Goal: Task Accomplishment & Management: Manage account settings

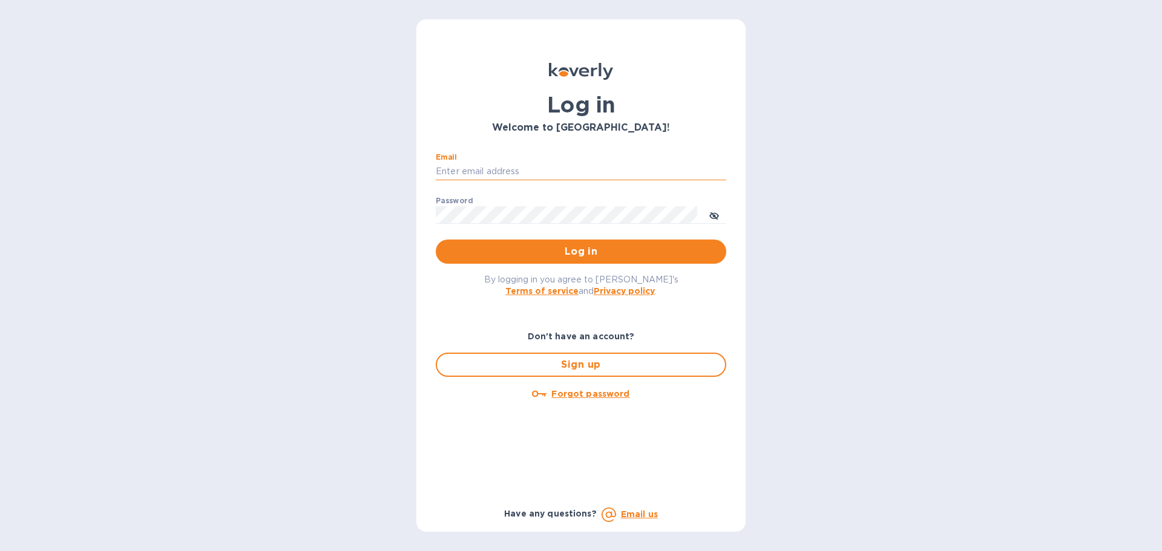
click at [490, 168] on input "Email" at bounding box center [581, 172] width 290 height 18
type input "[PERSON_NAME][EMAIL_ADDRESS][DOMAIN_NAME]"
click at [538, 258] on span "Log in" at bounding box center [580, 251] width 271 height 15
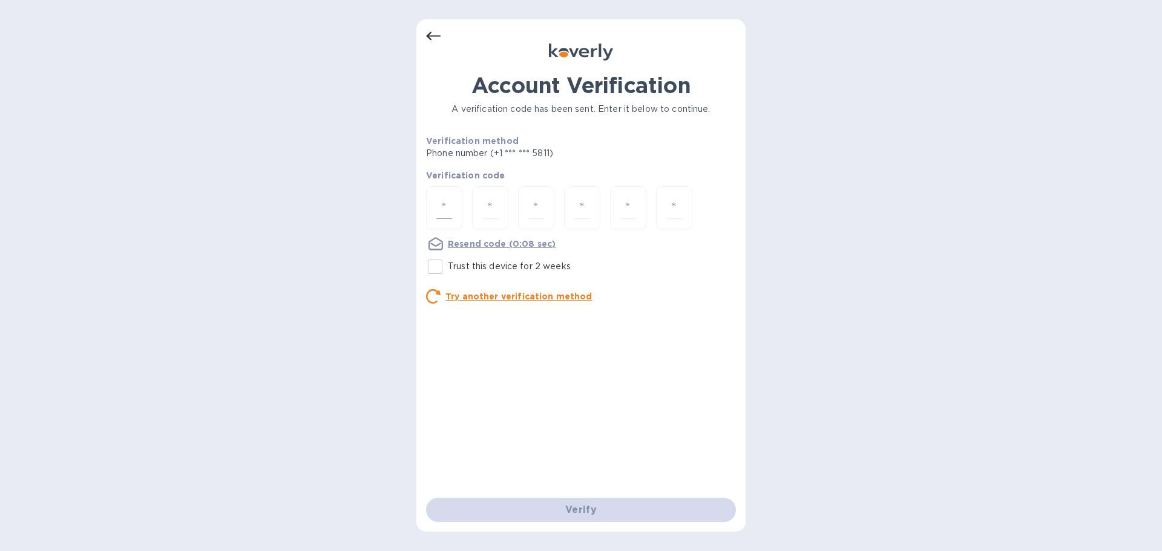
click at [448, 221] on div at bounding box center [444, 207] width 36 height 43
type input "6"
type input "8"
type input "3"
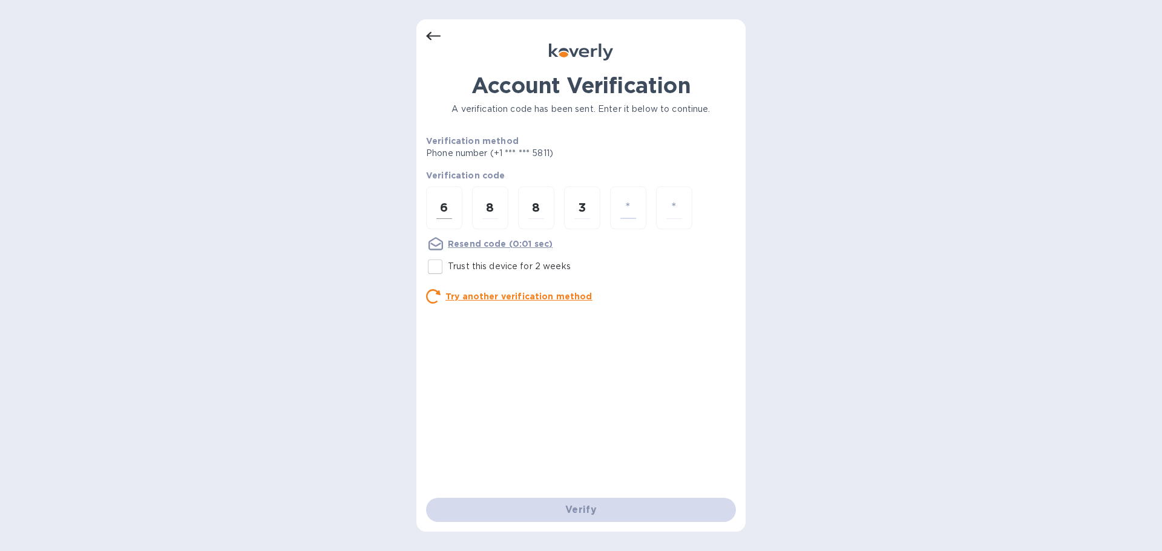
type input "5"
type input "1"
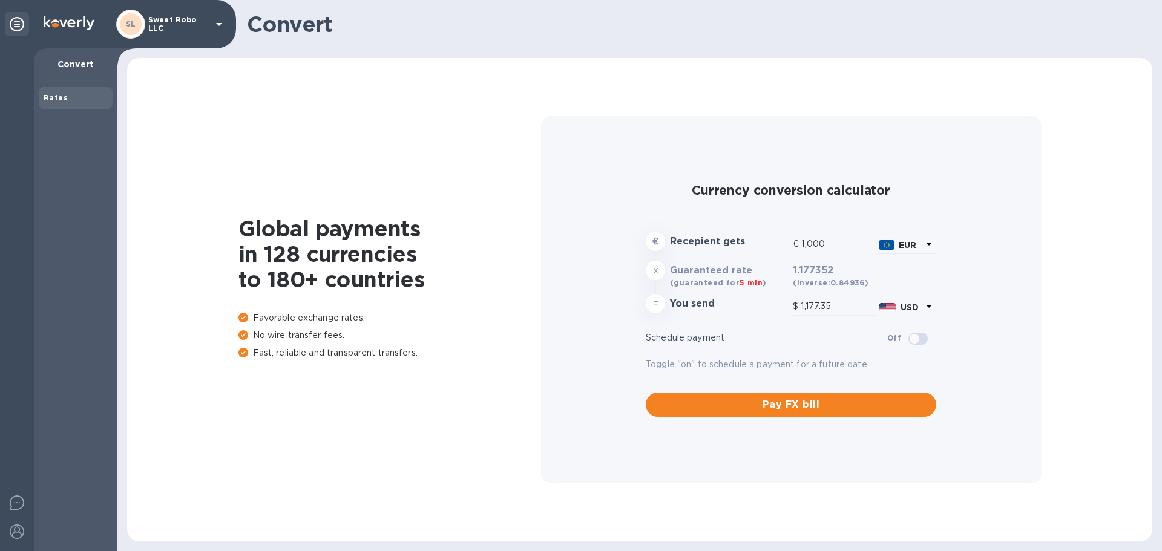
type input "1,177.35"
click at [13, 123] on img at bounding box center [17, 123] width 15 height 15
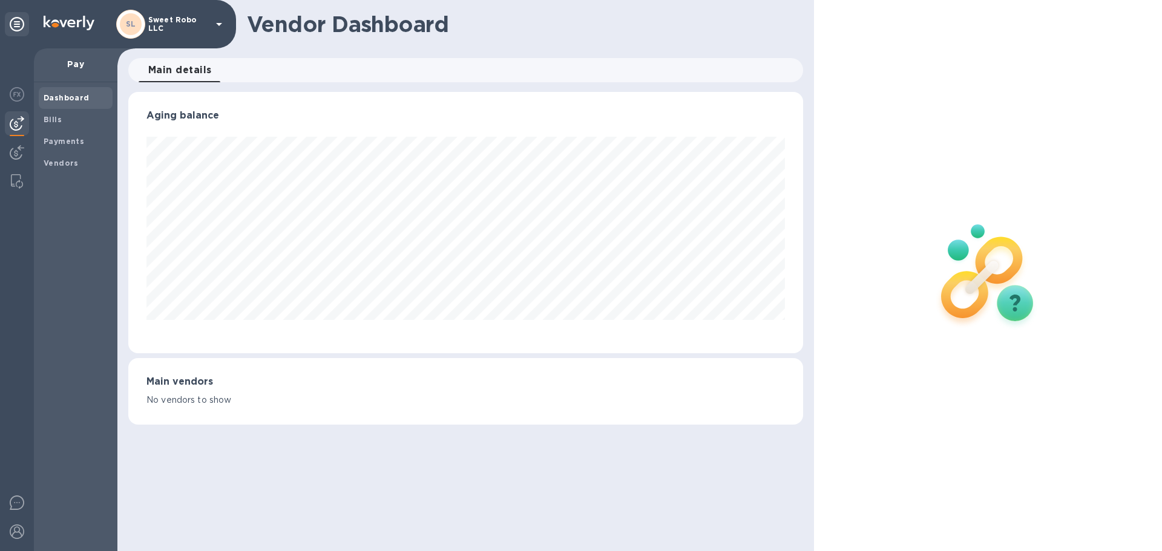
scroll to position [261, 674]
click at [62, 162] on b "Vendors" at bounding box center [61, 163] width 35 height 9
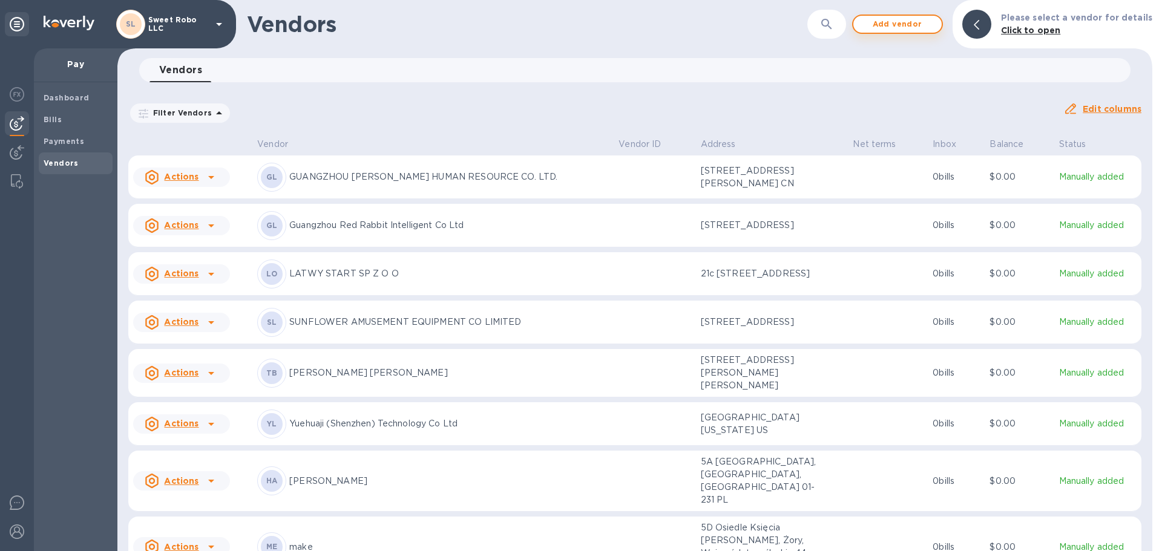
click at [889, 20] on span "Add vendor" at bounding box center [897, 24] width 69 height 15
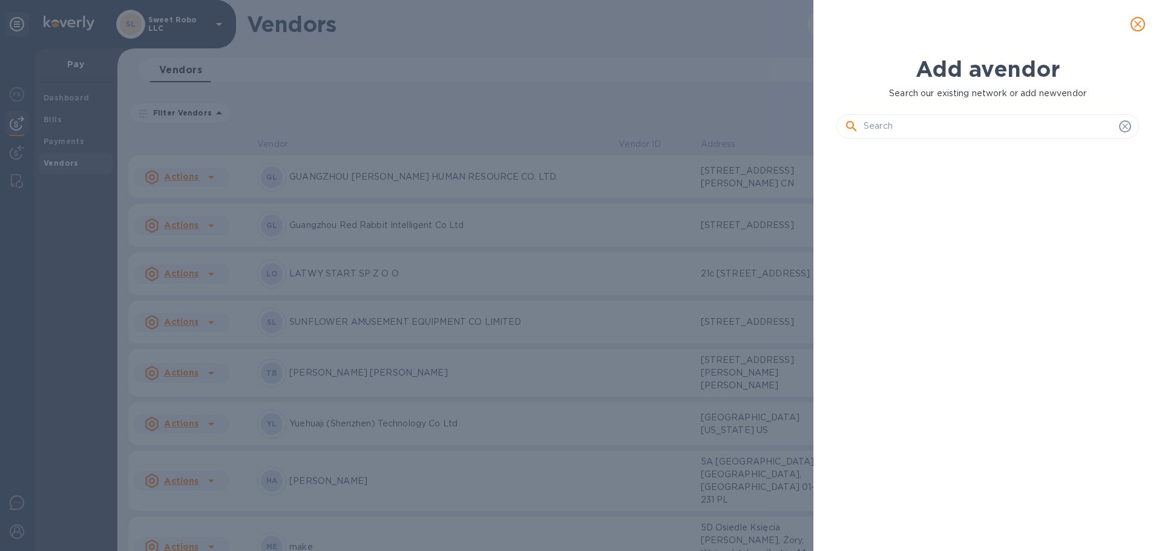
scroll to position [362, 307]
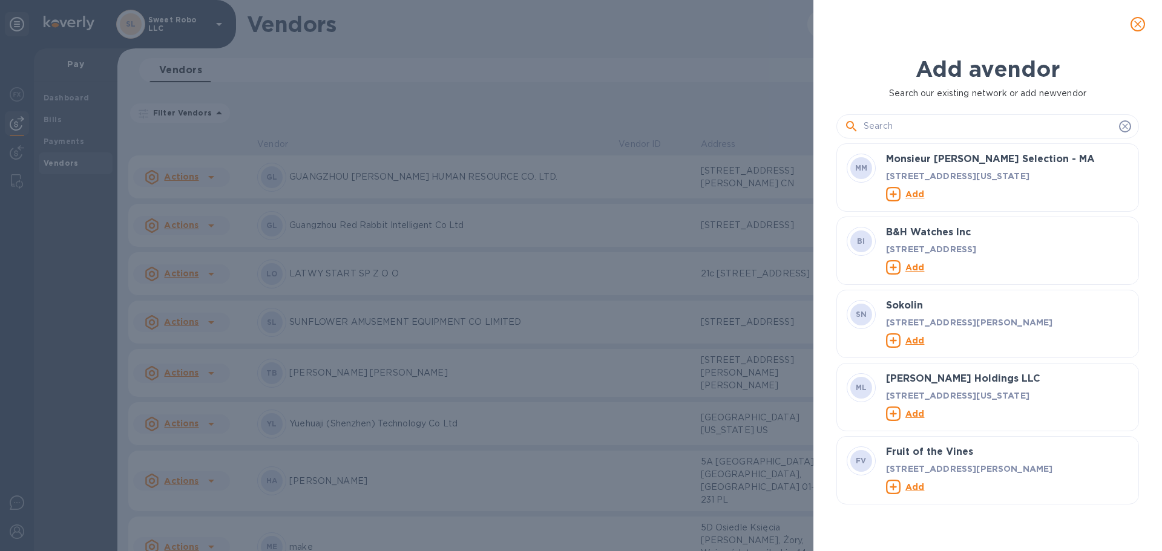
click at [928, 128] on input "text" at bounding box center [988, 126] width 250 height 18
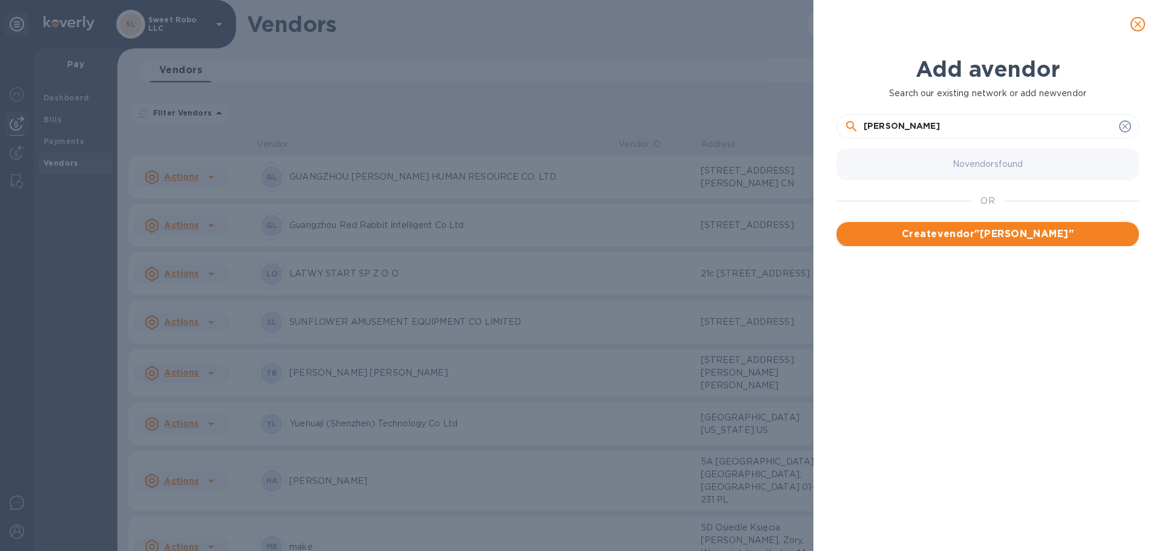
type input "Laura Reina Bedoya"
click at [984, 238] on span "Create vendor " Laura Reina Bedoya "" at bounding box center [987, 234] width 283 height 15
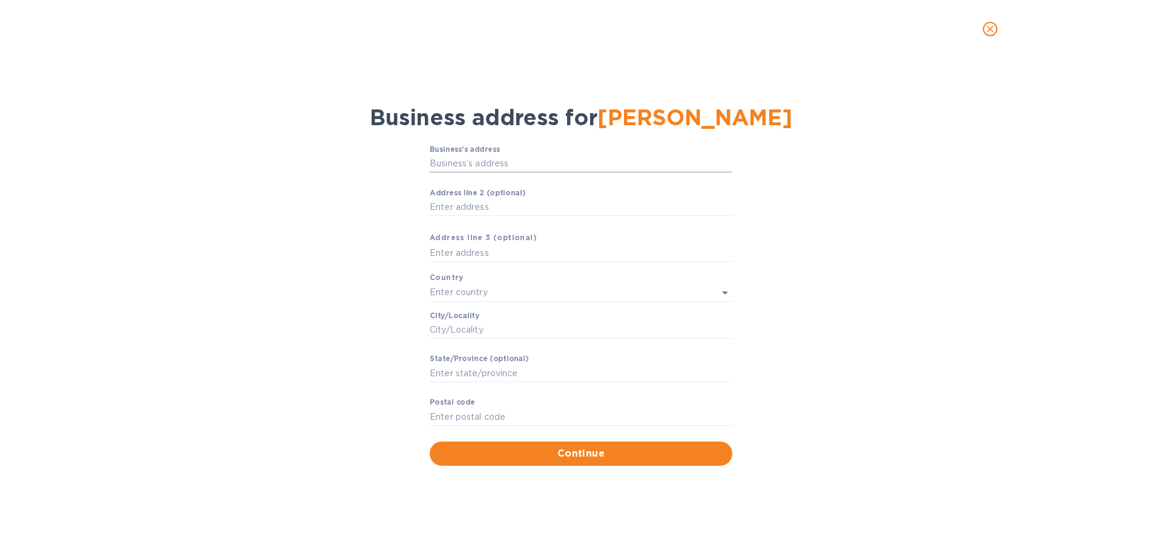
click at [524, 159] on input "Business’s аddress" at bounding box center [581, 164] width 303 height 18
type input "132 Calle del Príncipe de Vergara"
type input "Spain"
type input "Madrid"
type input "MD"
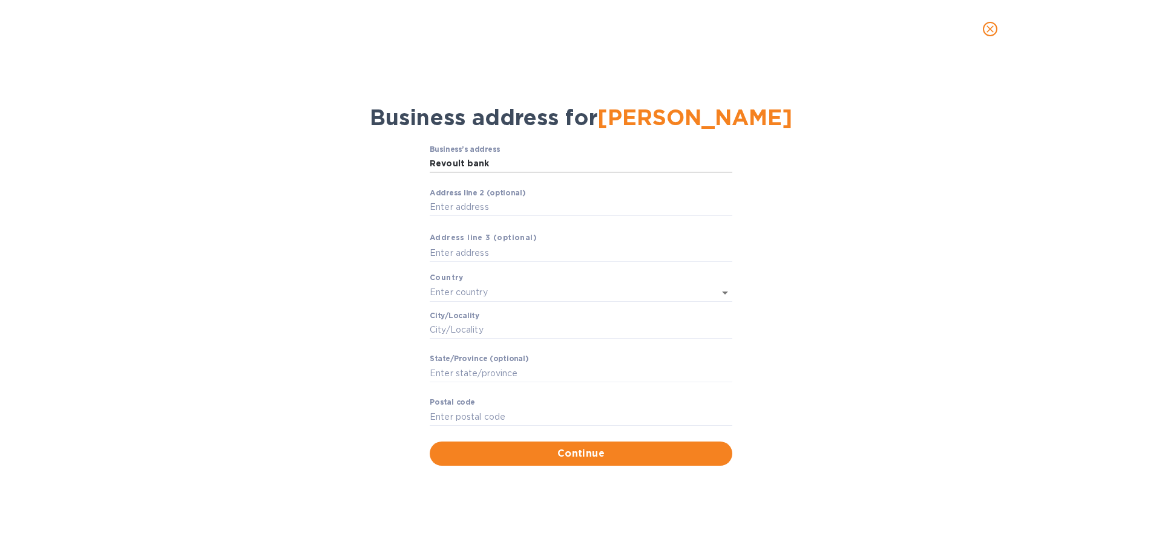
type input "28002"
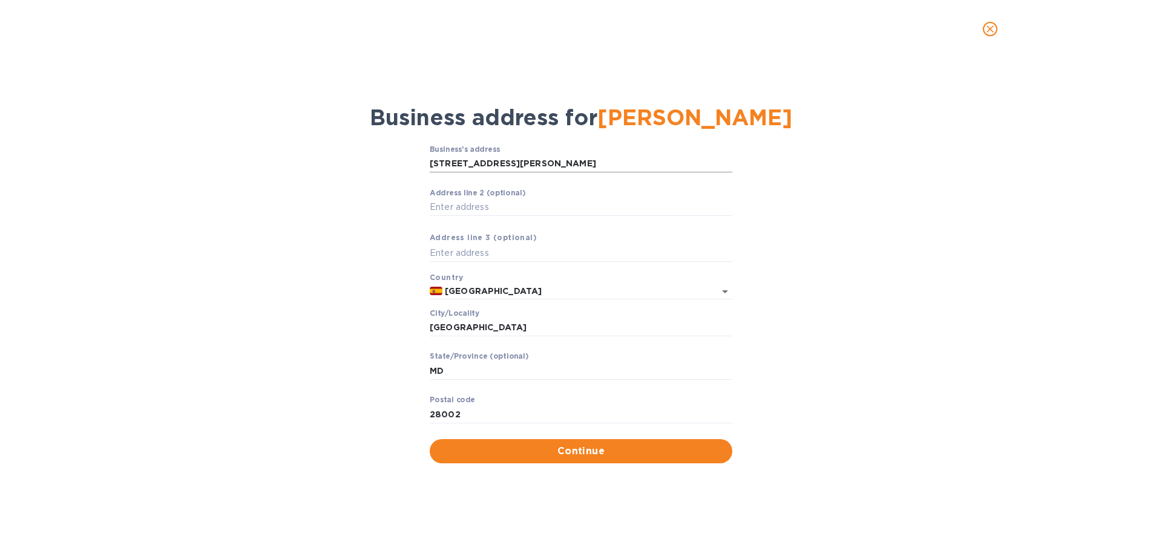
click at [604, 165] on input "132 Calle del Príncipe de Vergara" at bounding box center [581, 164] width 303 height 18
click at [865, 277] on div "Business’s аddress 132 Calle del Príncipe de Vergara ​ Аddress line 2 (optional…" at bounding box center [581, 304] width 1130 height 333
click at [458, 205] on input "Аddress line 2 (optional)" at bounding box center [581, 207] width 303 height 18
type input "4 planta"
click at [456, 367] on input "MD" at bounding box center [581, 371] width 303 height 18
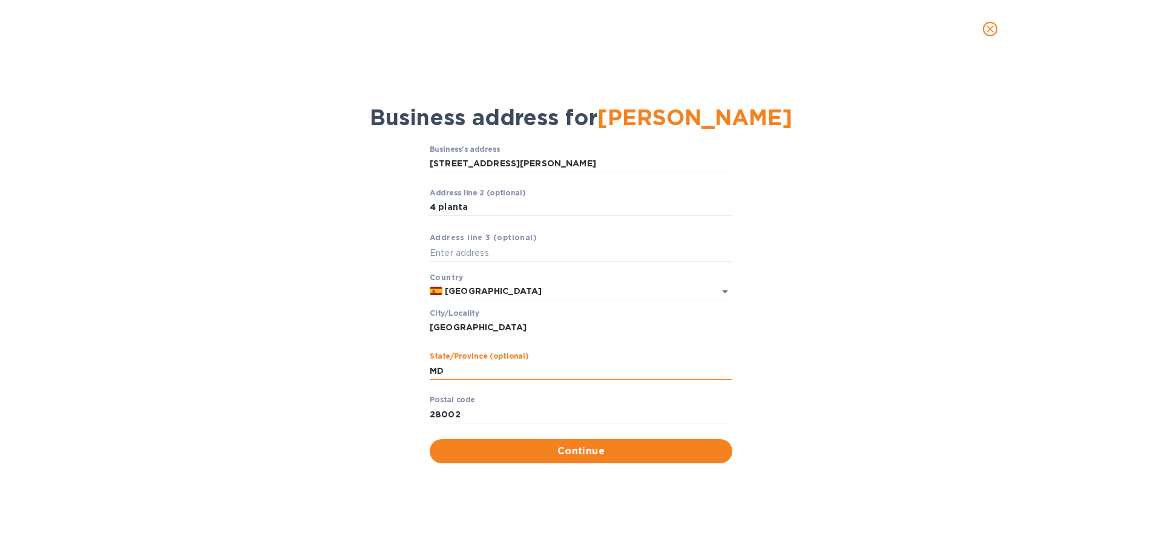
type input "M"
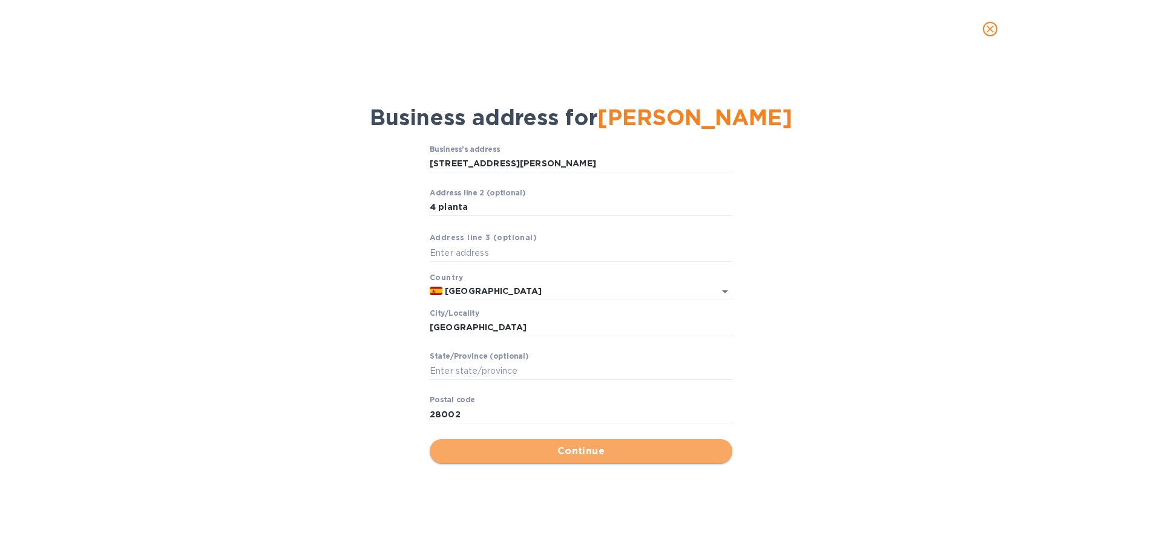
click at [551, 454] on span "Continue" at bounding box center [580, 451] width 283 height 15
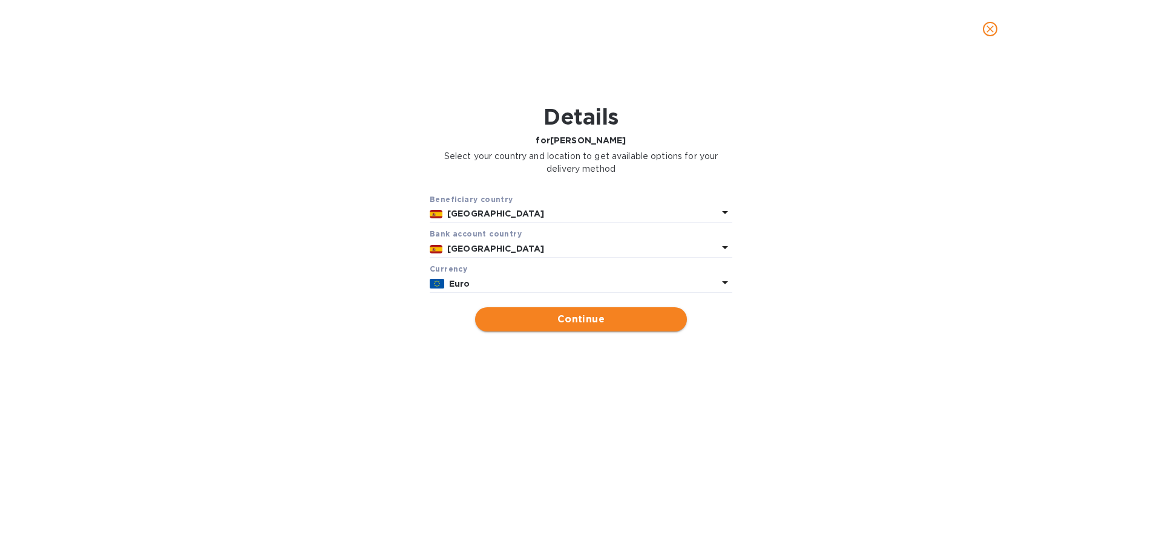
click at [553, 324] on span "Continue" at bounding box center [581, 319] width 192 height 15
type input "Laura Reina Bedoya"
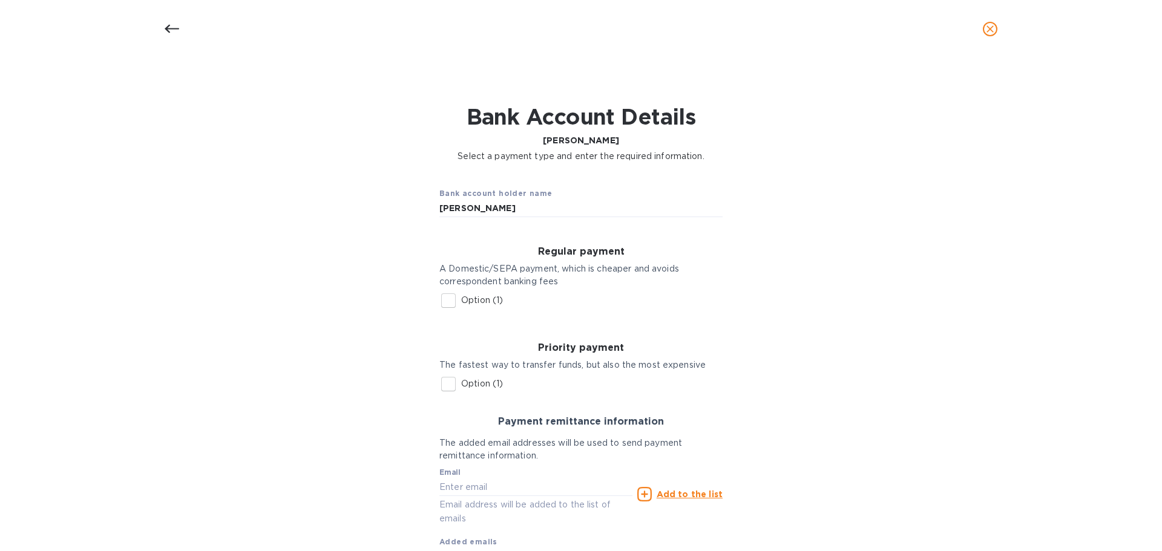
click at [444, 299] on input "Option (1)" at bounding box center [448, 300] width 25 height 25
checkbox input "true"
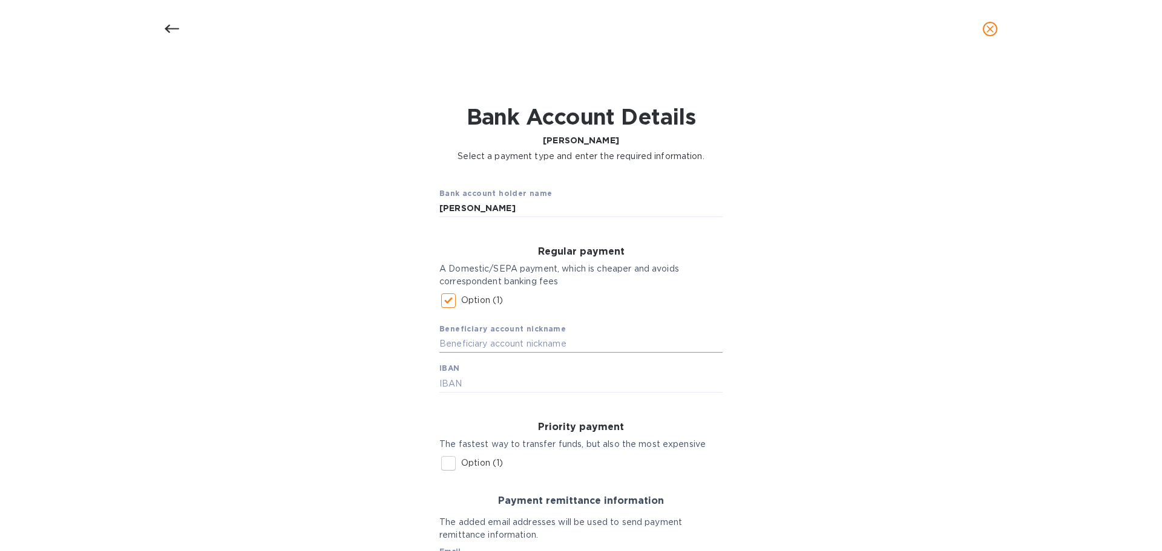
click at [515, 349] on input "text" at bounding box center [580, 344] width 283 height 18
drag, startPoint x: 434, startPoint y: 205, endPoint x: 549, endPoint y: 208, distance: 114.4
click at [549, 208] on div "Bank account holder name Laura Reina Bedoya" at bounding box center [581, 202] width 303 height 50
drag, startPoint x: 546, startPoint y: 208, endPoint x: 428, endPoint y: 209, distance: 118.0
click at [430, 209] on div "Bank account holder name Laura Reina Bedoya" at bounding box center [581, 202] width 303 height 50
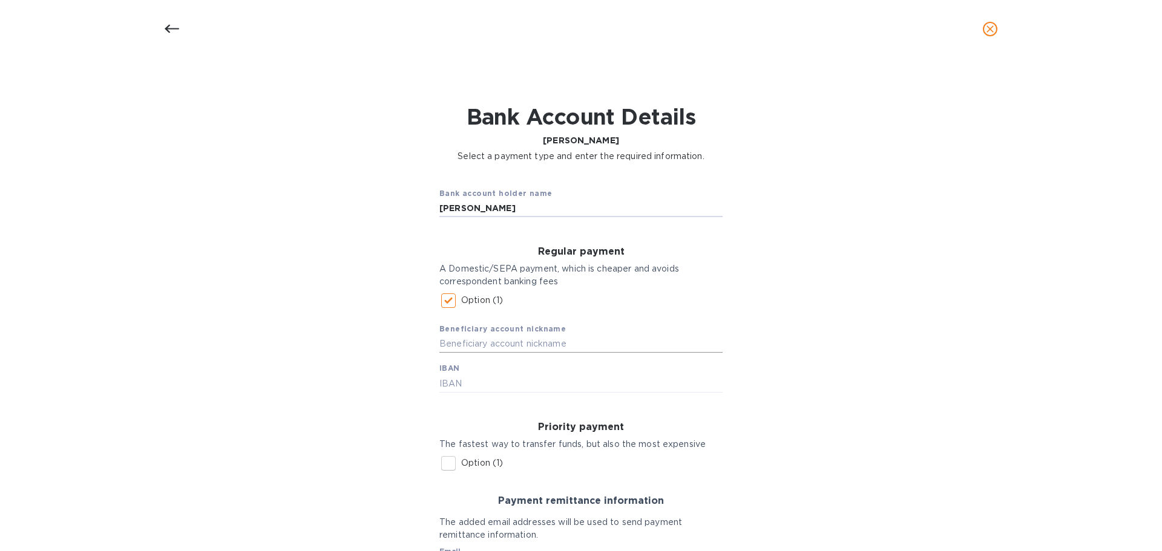
click at [494, 341] on input "text" at bounding box center [580, 344] width 283 height 18
paste input "Laura Reina Bedoya"
type input "Laura Reina Bedoya"
click at [477, 381] on input "text" at bounding box center [580, 384] width 283 height 18
click at [476, 387] on input "ES2115830001159050519274" at bounding box center [580, 384] width 283 height 18
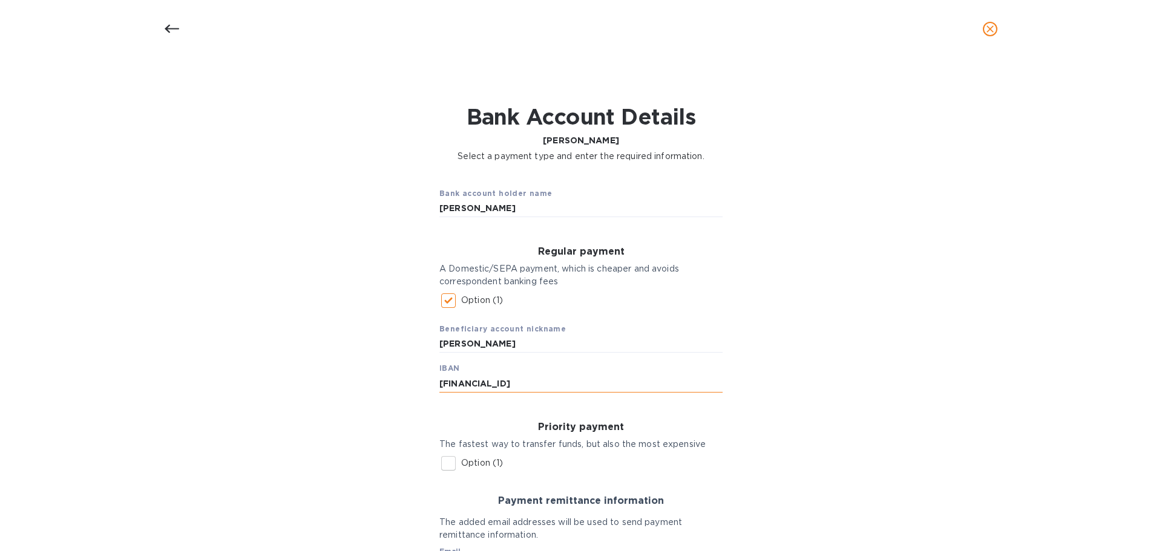
click at [498, 384] on input "ES2115830001159050519274" at bounding box center [580, 384] width 283 height 18
click at [519, 381] on input "ES2115830001159050519274" at bounding box center [580, 384] width 283 height 18
click at [542, 381] on input "ES2115830001159050519274" at bounding box center [580, 384] width 283 height 18
type input "ES2115830001159050519274"
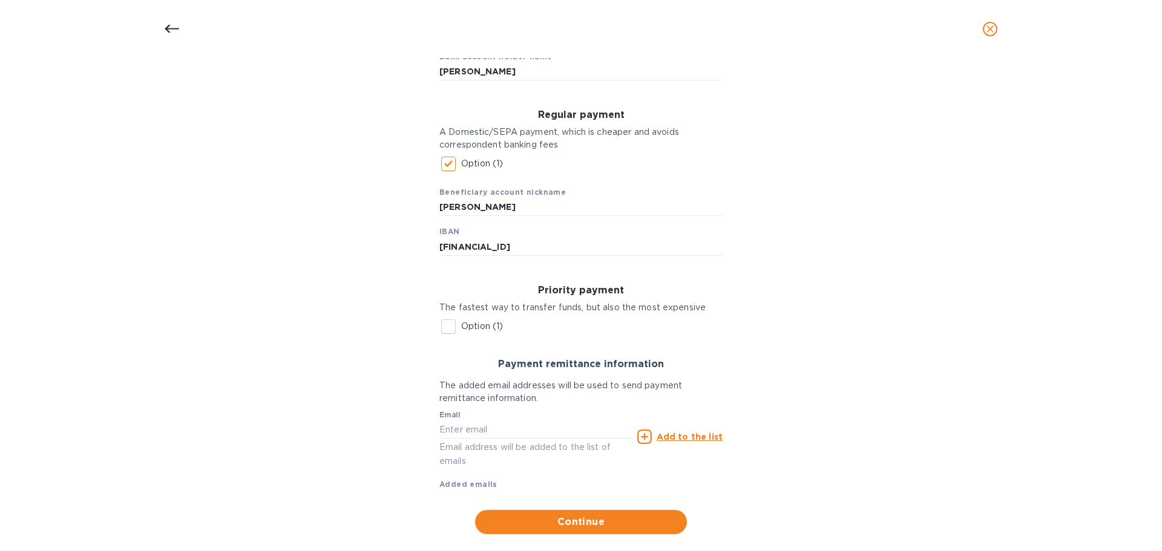
scroll to position [154, 0]
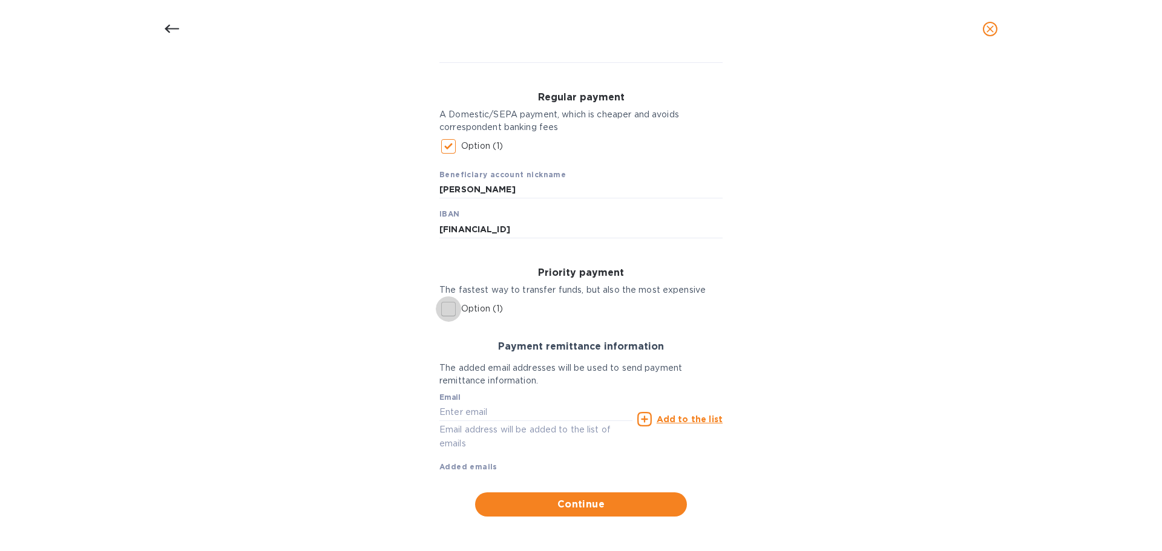
click at [439, 305] on input "Option (1)" at bounding box center [448, 308] width 25 height 25
checkbox input "true"
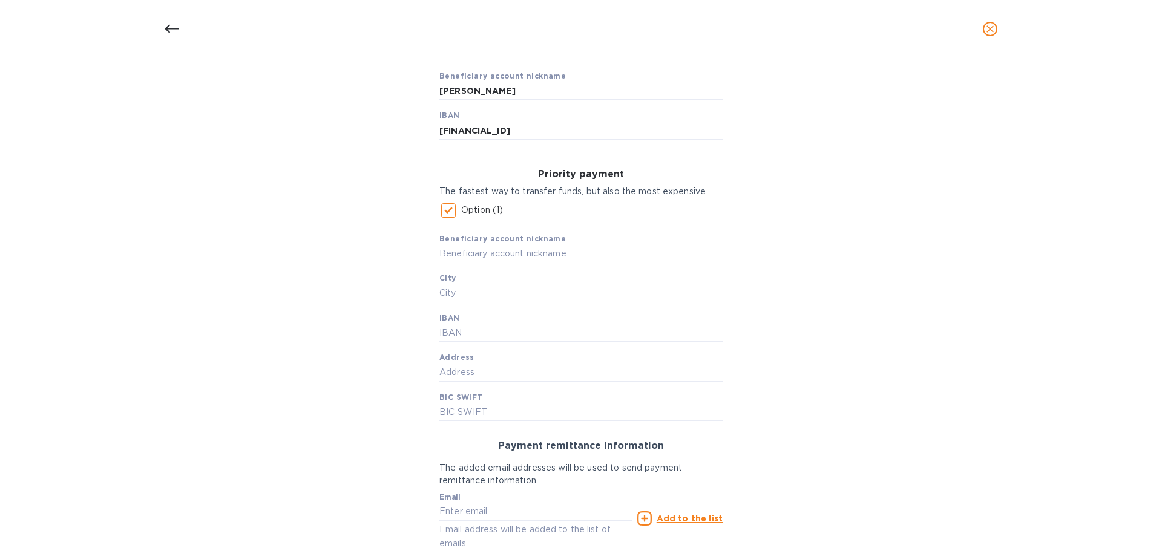
scroll to position [254, 0]
click at [542, 252] on input "text" at bounding box center [580, 253] width 283 height 18
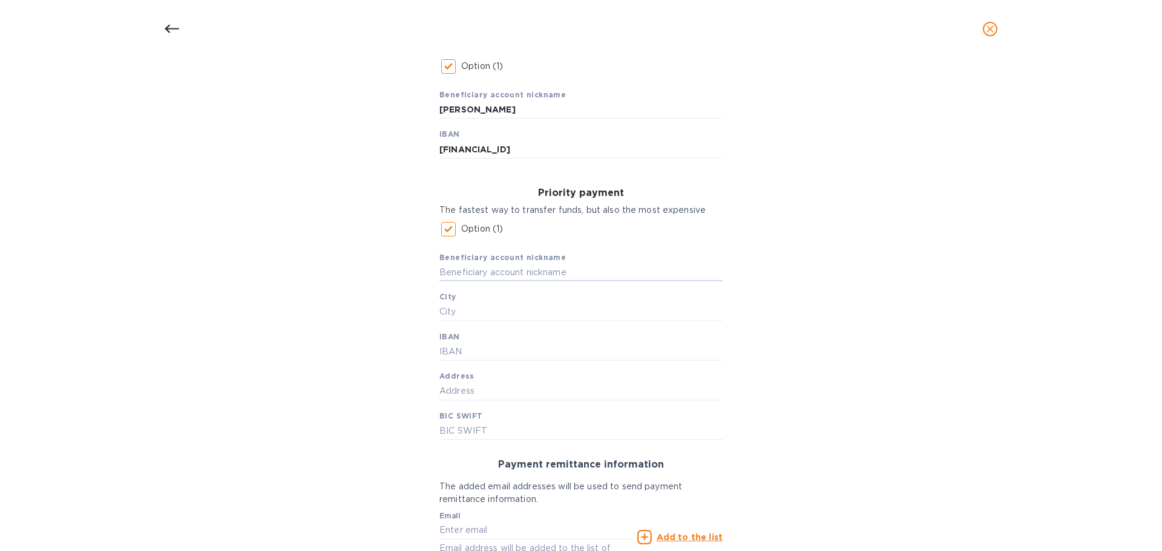
scroll to position [182, 0]
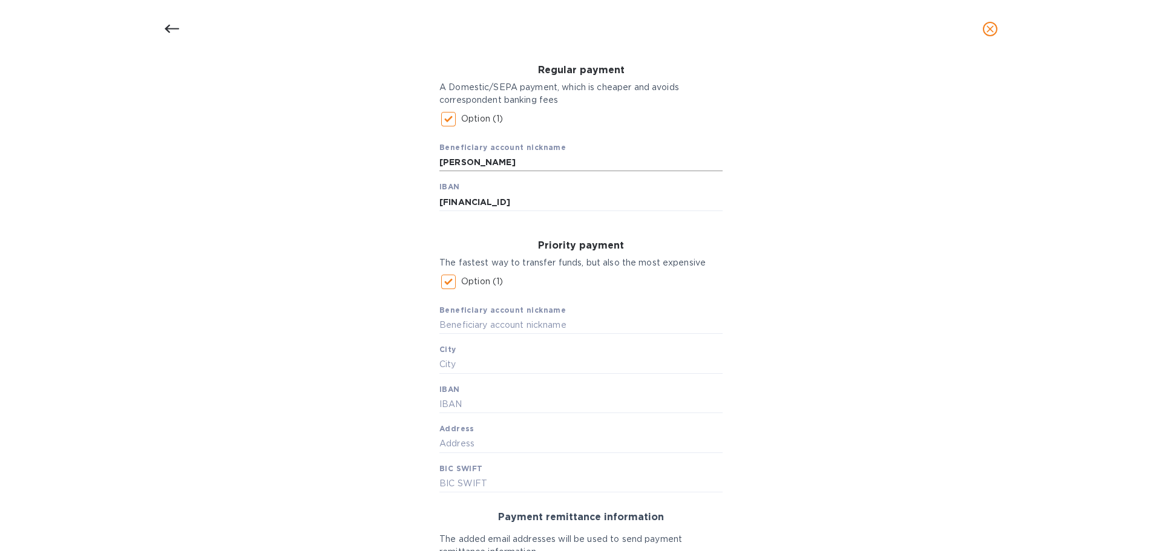
drag, startPoint x: 434, startPoint y: 162, endPoint x: 534, endPoint y: 159, distance: 99.9
click at [534, 159] on div "Regular payment A Domestic/SEPA payment, which is cheaper and avoids correspond…" at bounding box center [581, 138] width 303 height 166
drag, startPoint x: 534, startPoint y: 159, endPoint x: 434, endPoint y: 159, distance: 99.8
click at [434, 159] on div "Regular payment A Domestic/SEPA payment, which is cheaper and avoids correspond…" at bounding box center [581, 138] width 303 height 166
click at [481, 326] on input "text" at bounding box center [580, 325] width 283 height 18
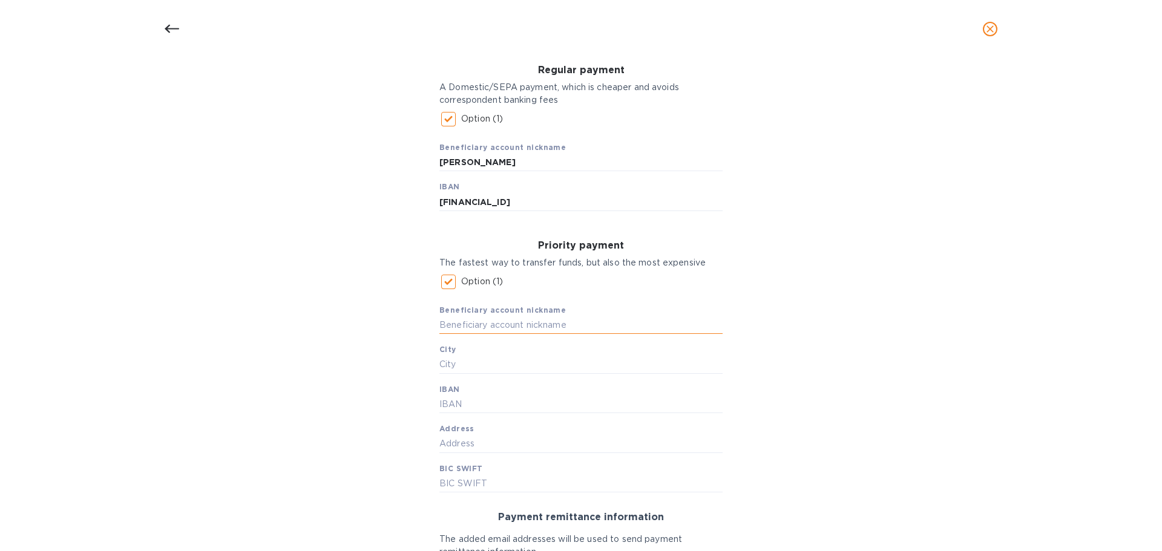
paste input "Laura Reina Bedoya"
type input "Laura Reina Bedoya"
click at [480, 360] on input "text" at bounding box center [580, 365] width 283 height 18
click at [529, 356] on input "text" at bounding box center [580, 365] width 283 height 18
type input "m"
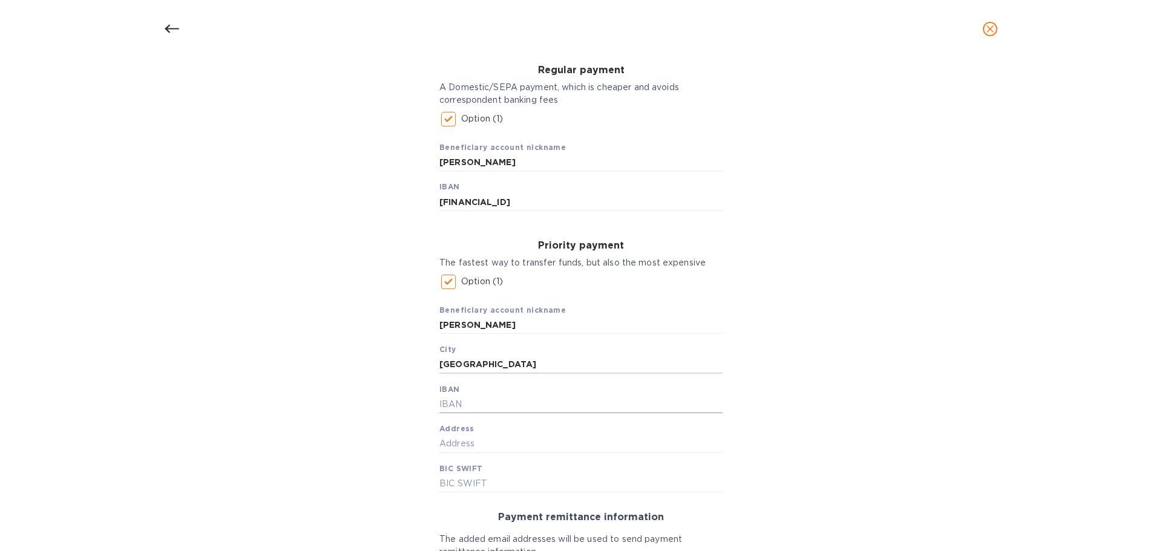
type input "Madrid"
click at [530, 399] on input "text" at bounding box center [580, 405] width 283 height 18
drag, startPoint x: 436, startPoint y: 202, endPoint x: 569, endPoint y: 205, distance: 132.5
click at [569, 205] on div "Regular payment A Domestic/SEPA payment, which is cheaper and avoids correspond…" at bounding box center [581, 138] width 303 height 166
drag, startPoint x: 569, startPoint y: 205, endPoint x: 414, endPoint y: 213, distance: 154.5
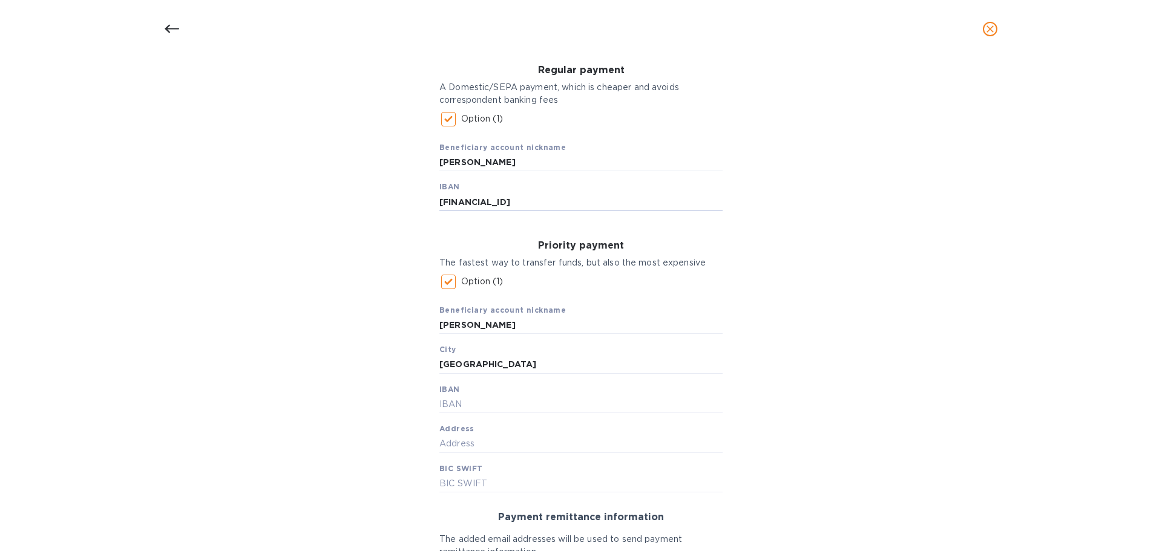
click at [414, 213] on div "Bank account holder name Laura Reina Bedoya Regular payment A Domestic/SEPA pay…" at bounding box center [581, 342] width 1130 height 707
click at [463, 401] on input "text" at bounding box center [580, 405] width 283 height 18
paste input "ES2115830001159050519274"
click at [499, 401] on input "ES2115830001159050519274" at bounding box center [580, 405] width 283 height 18
click at [519, 401] on input "ES2115830001159050519274" at bounding box center [580, 405] width 283 height 18
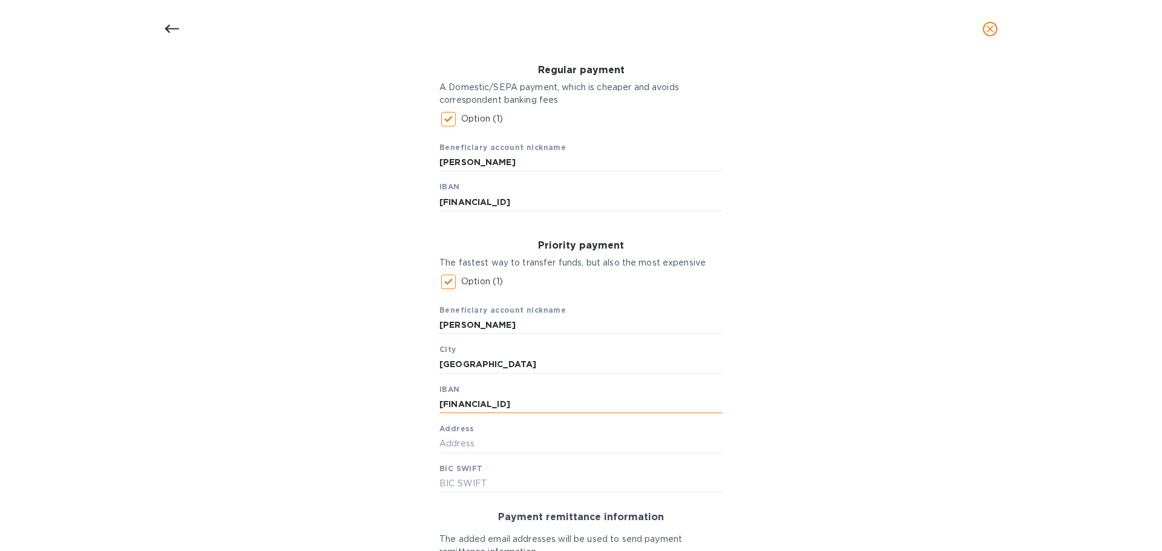
click at [543, 402] on input "ES2115830001159050519274" at bounding box center [580, 405] width 283 height 18
click at [457, 405] on input "ES2115830001159050519274" at bounding box center [580, 405] width 283 height 18
click at [474, 404] on input "ES2115830001159050519274" at bounding box center [580, 405] width 283 height 18
click at [477, 404] on input "ES2115830001159050519274" at bounding box center [580, 405] width 283 height 18
click at [500, 406] on input "ES2115830001159050519274" at bounding box center [580, 405] width 283 height 18
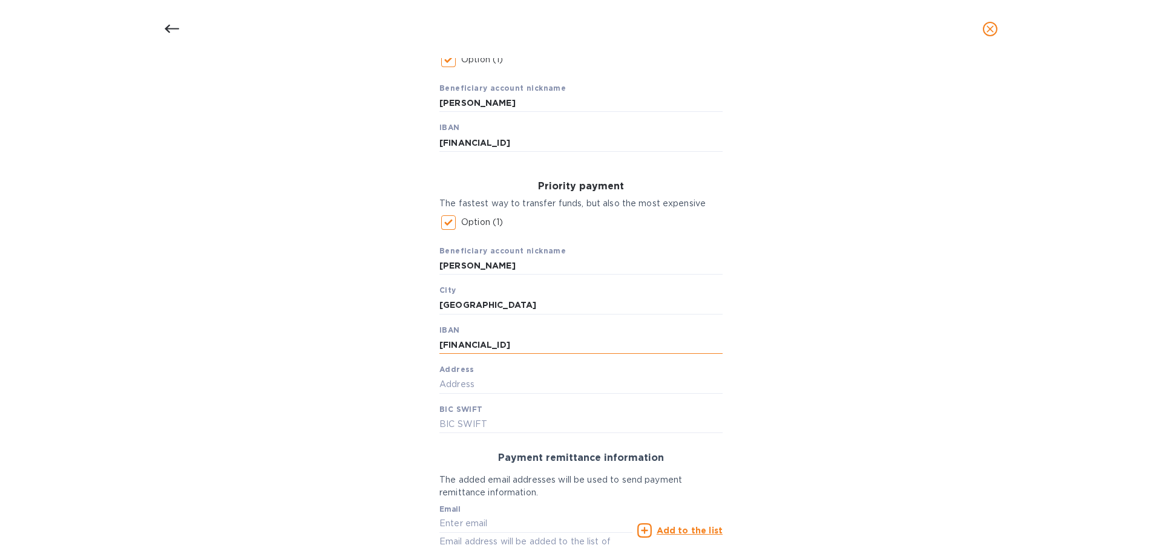
scroll to position [243, 0]
type input "ES2115830001159050519274"
click at [470, 381] on input "text" at bounding box center [580, 382] width 283 height 18
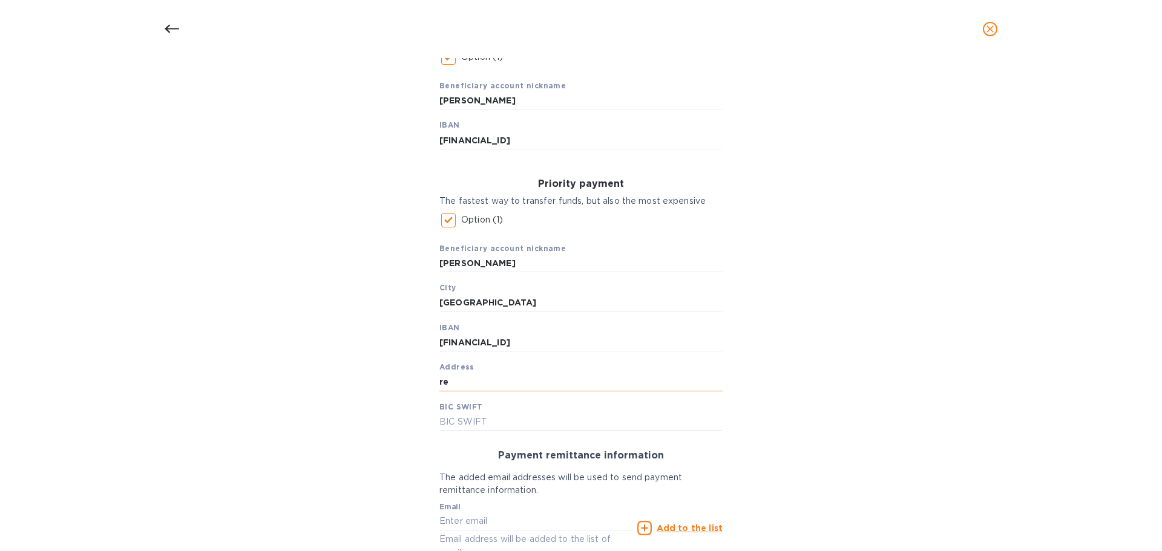
type input "r"
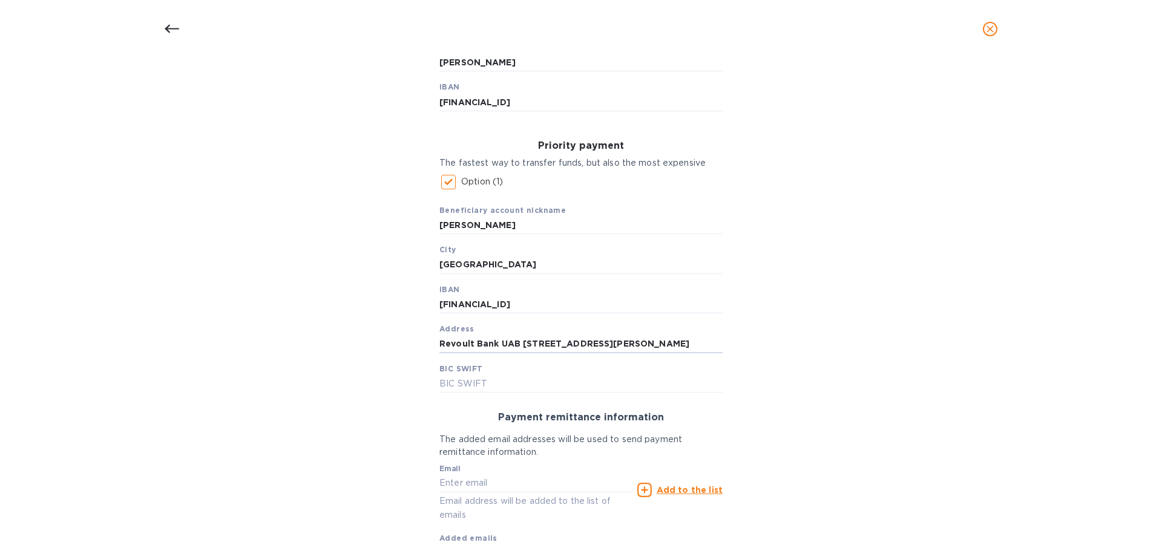
scroll to position [0, 0]
click at [686, 345] on input "Revoult Bank UAB Calle Principe de Vergara 132, 4 planta 28002" at bounding box center [580, 344] width 283 height 18
type input "Revoult Bank UAB Calle Principe de Vergara 132, 4 planta, 28002"
click at [457, 379] on input "text" at bounding box center [580, 384] width 283 height 18
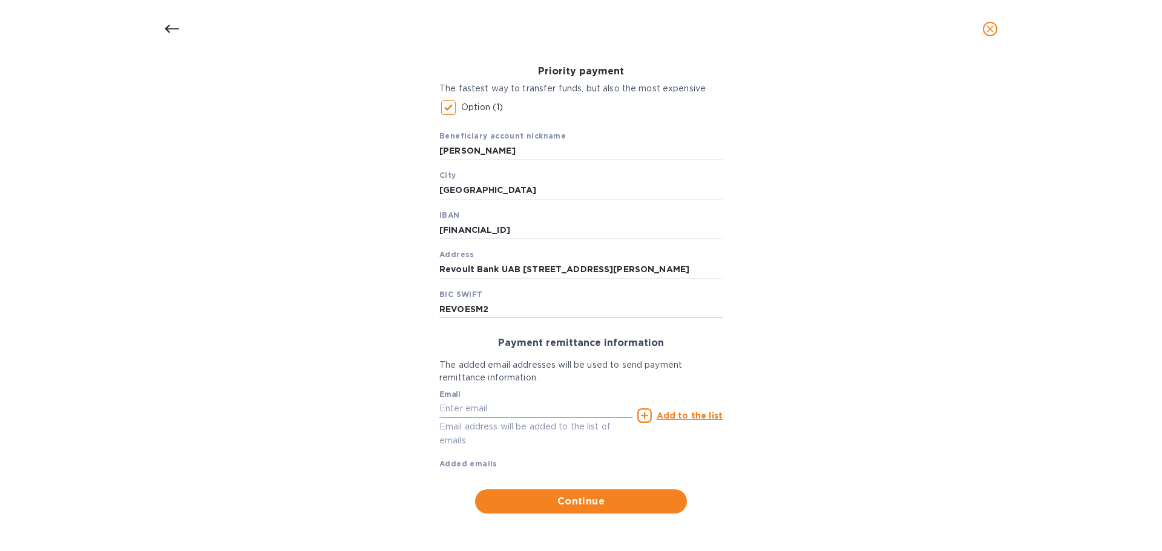
type input "REVOESM2"
click at [486, 404] on input "text" at bounding box center [535, 409] width 193 height 18
type input "[PERSON_NAME][EMAIL_ADDRESS][DOMAIN_NAME]"
click at [664, 417] on u "Add to the list" at bounding box center [689, 416] width 66 height 10
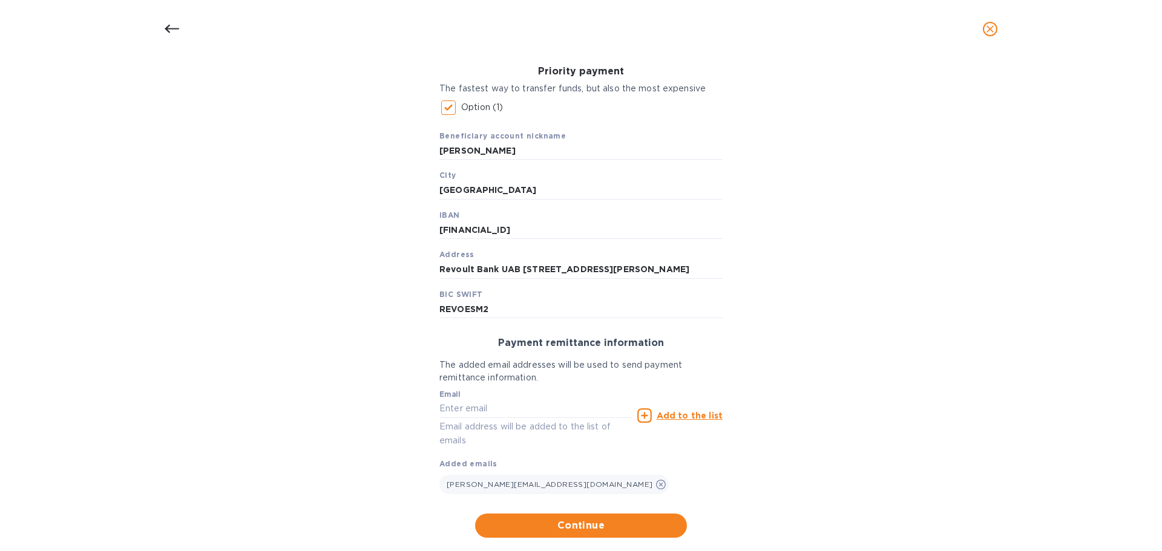
scroll to position [380, 0]
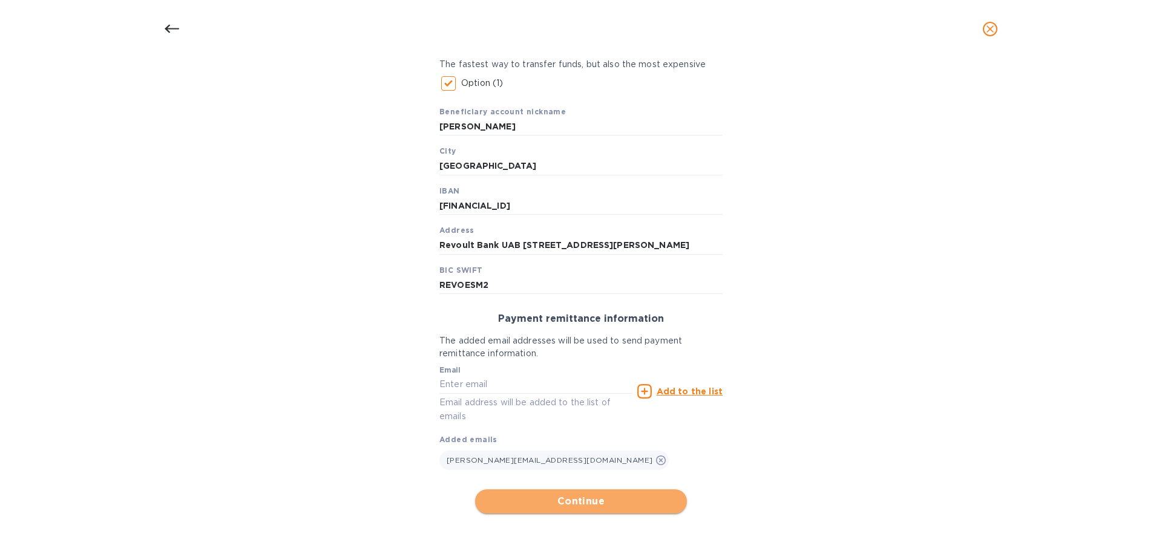
click at [607, 507] on span "Continue" at bounding box center [581, 501] width 192 height 15
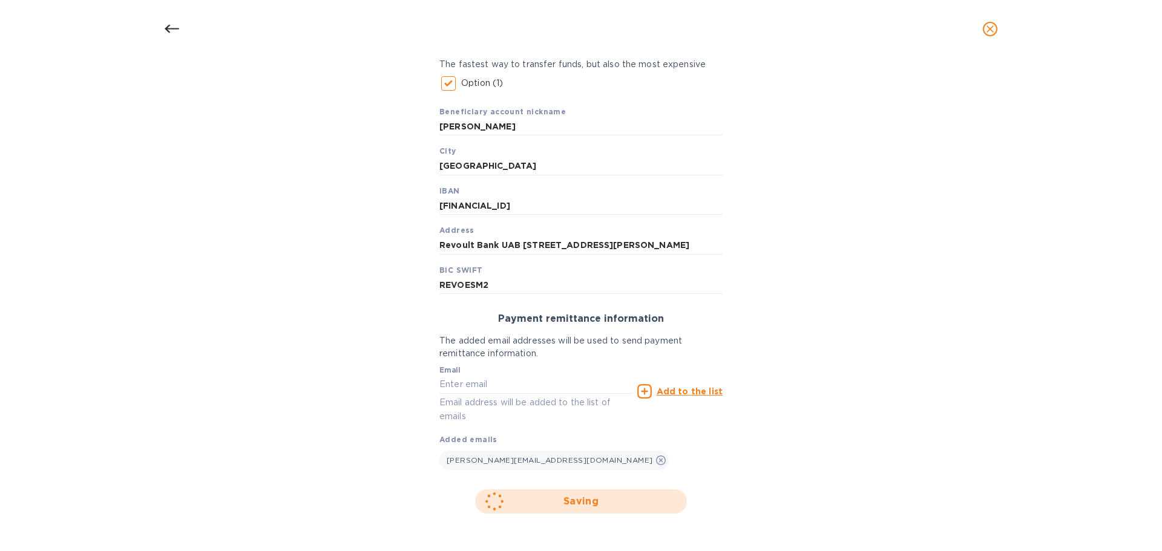
scroll to position [199, 0]
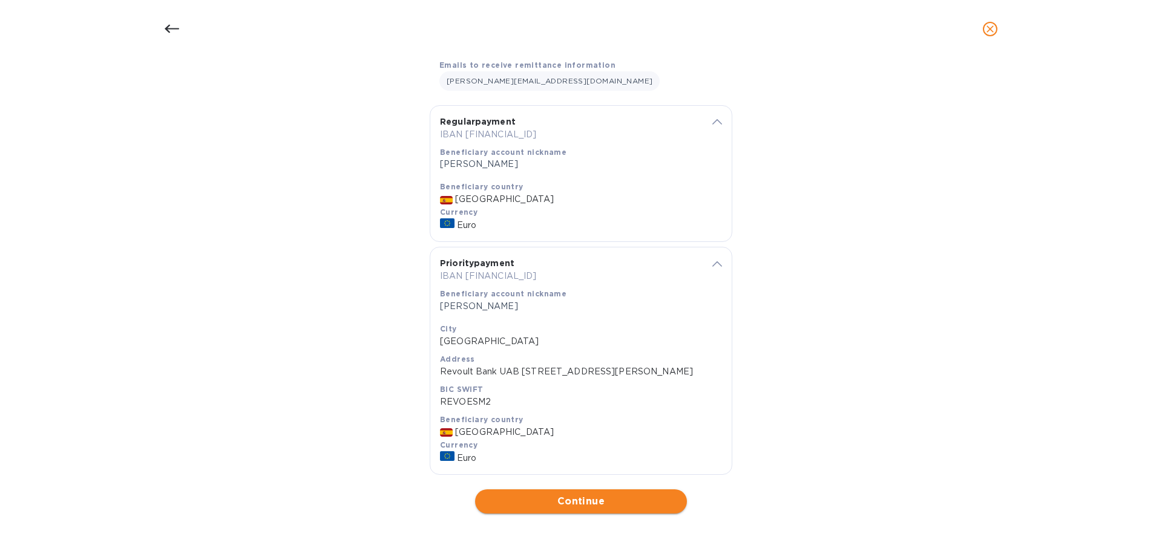
click at [586, 499] on span "Continue" at bounding box center [581, 501] width 192 height 15
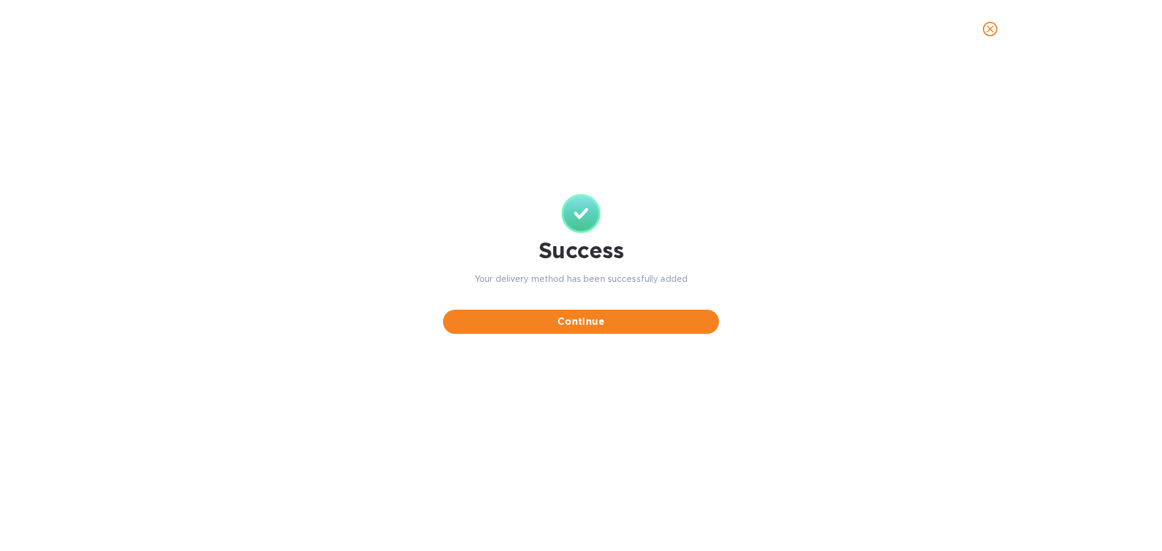
scroll to position [0, 0]
click at [613, 303] on div "Continue" at bounding box center [581, 314] width 276 height 39
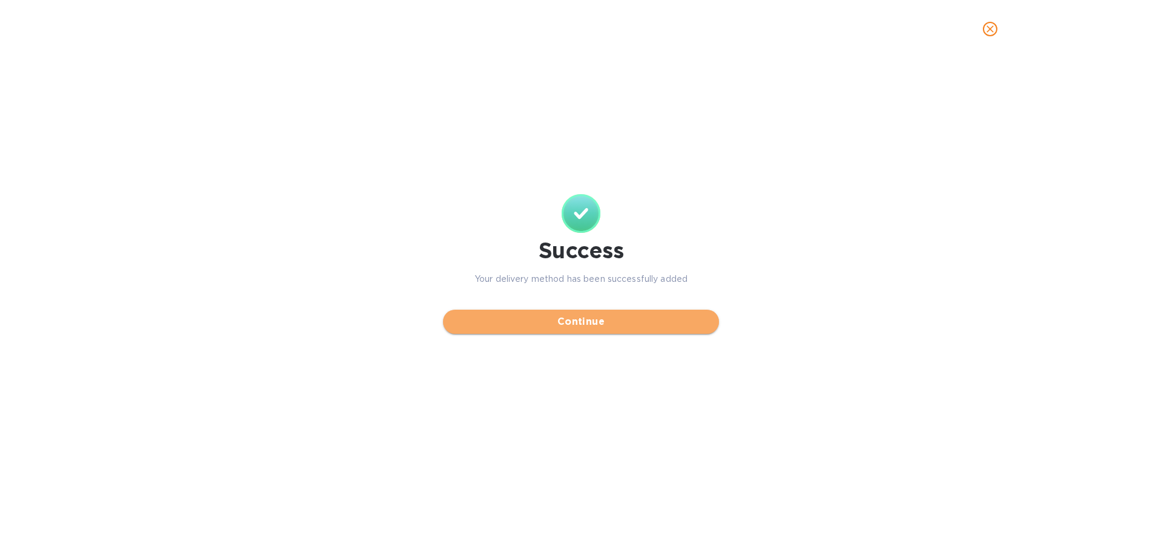
click at [613, 323] on span "Continue" at bounding box center [581, 322] width 257 height 15
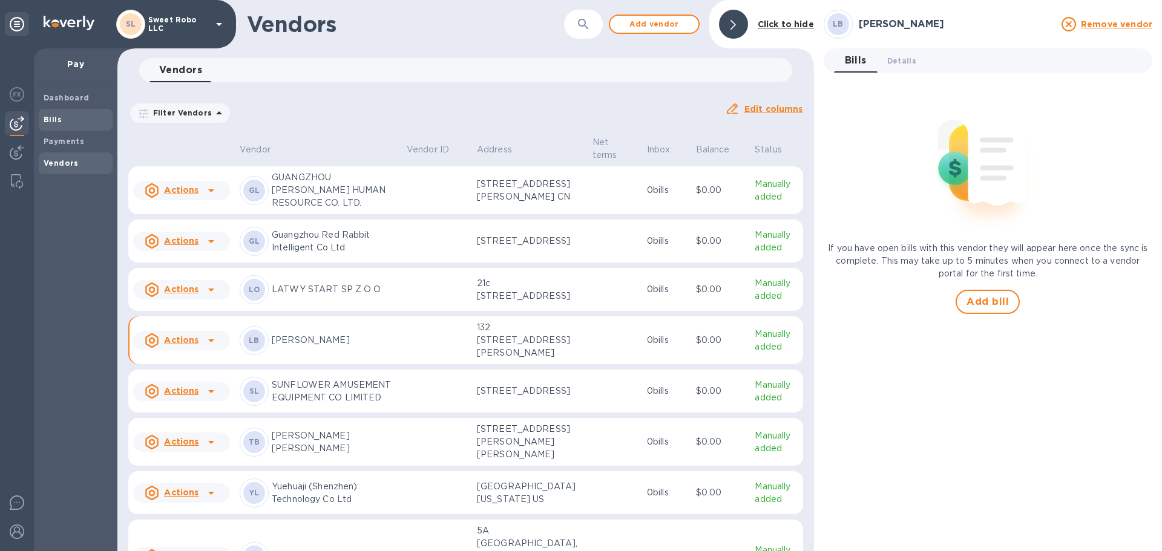
click at [61, 117] on span "Bills" at bounding box center [76, 120] width 64 height 12
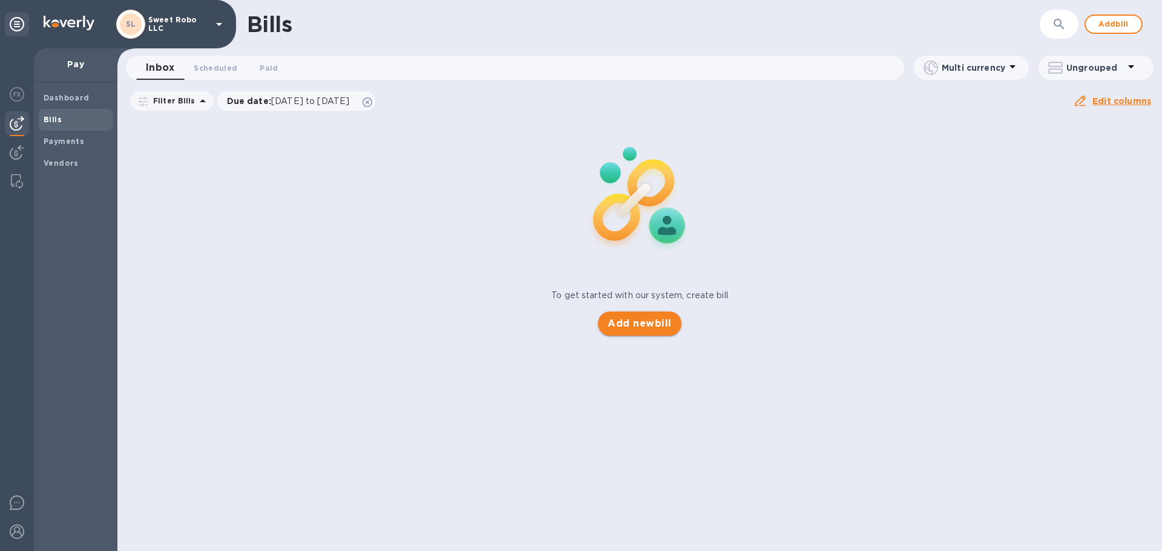
click at [626, 330] on span "Add new bill" at bounding box center [639, 323] width 64 height 15
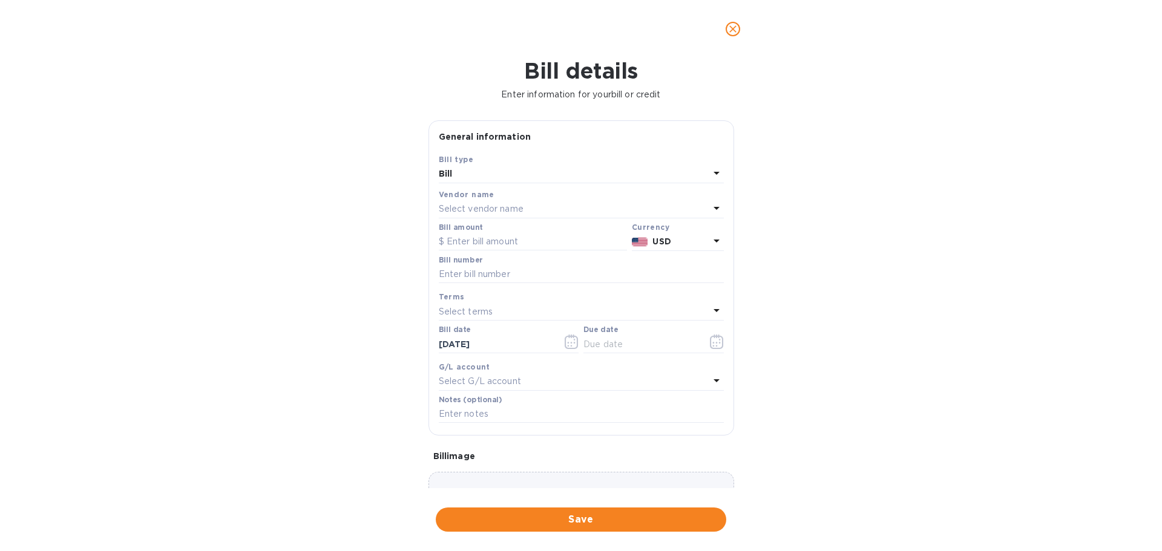
click at [504, 206] on p "Select vendor name" at bounding box center [481, 209] width 85 height 13
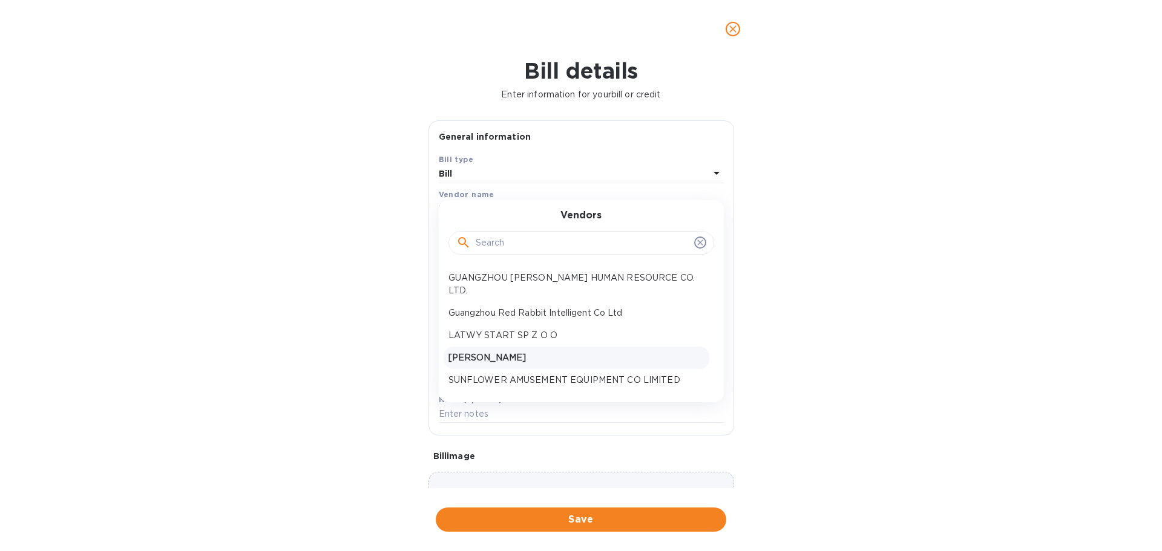
click at [512, 355] on p "Laura Reina Bedoya" at bounding box center [576, 358] width 256 height 13
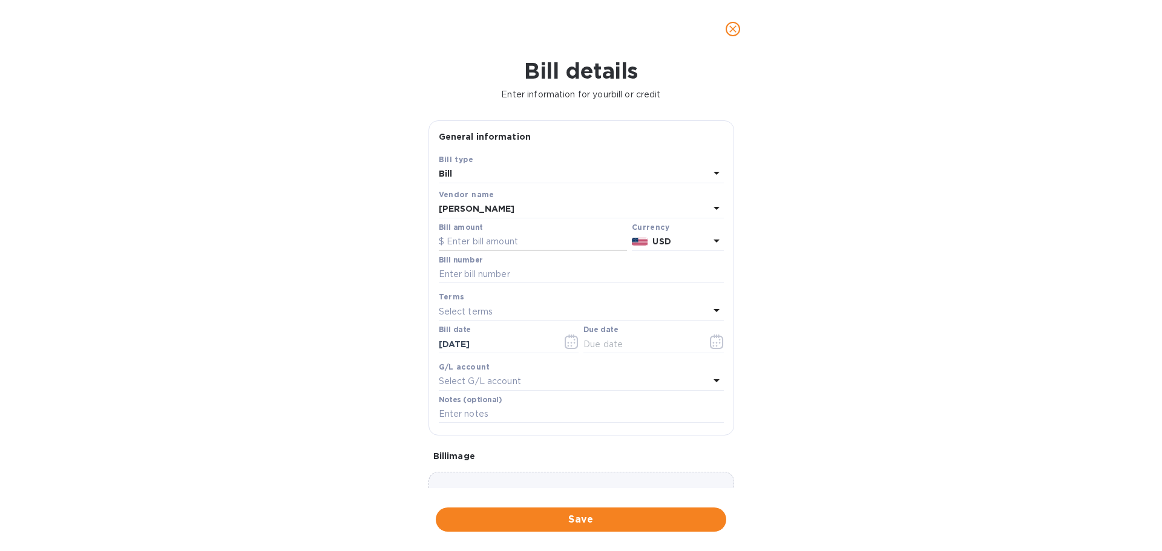
click at [497, 240] on input "text" at bounding box center [533, 242] width 188 height 18
type input "10"
click at [679, 240] on p "USD" at bounding box center [680, 241] width 56 height 13
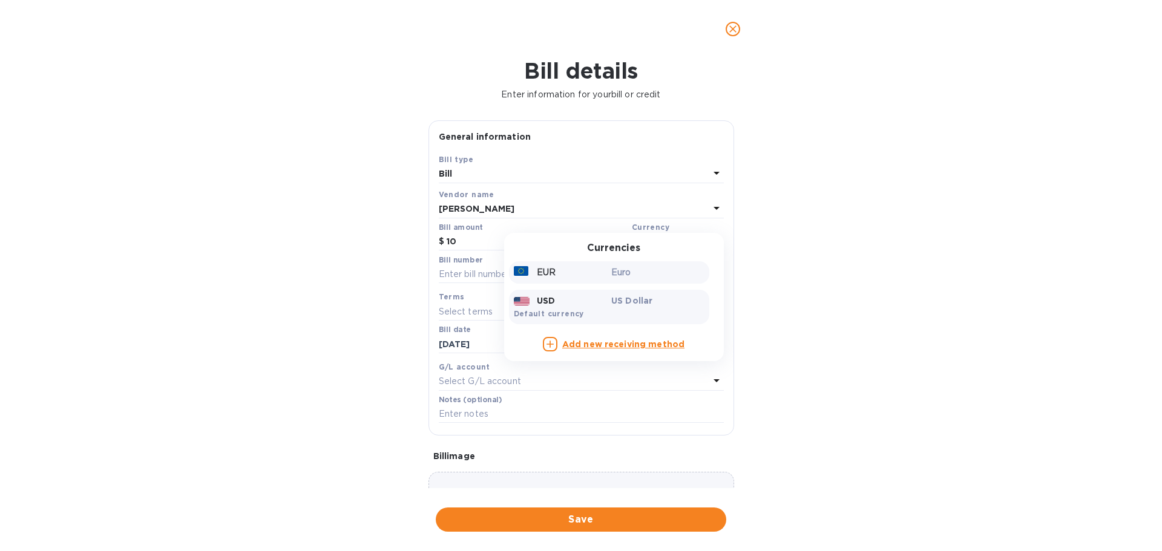
click at [563, 267] on div "EUR" at bounding box center [560, 273] width 98 height 18
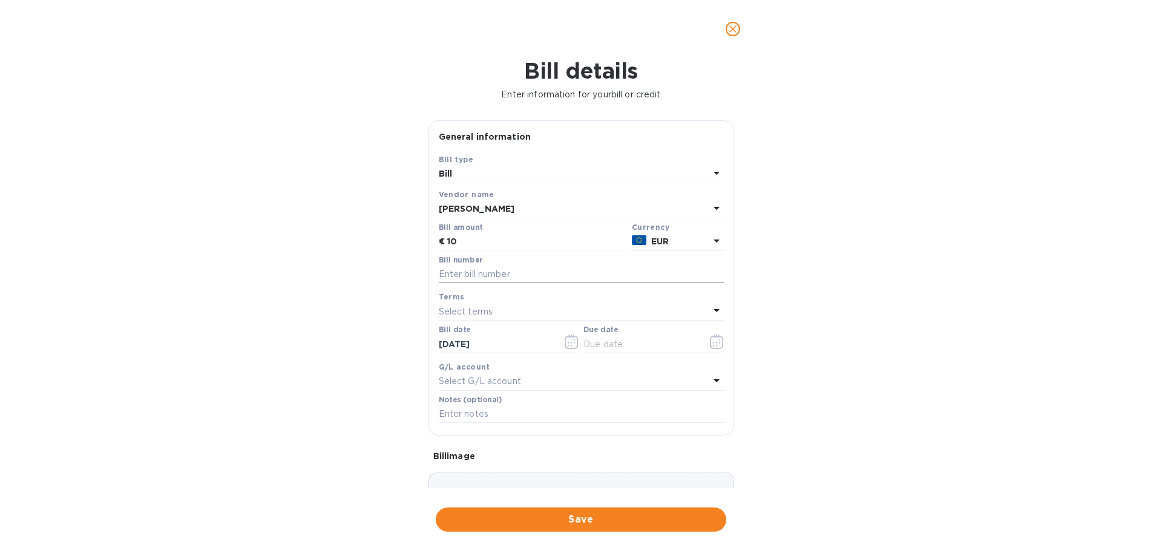
click at [515, 278] on input "text" at bounding box center [581, 275] width 285 height 18
type input "1"
click at [517, 309] on div "Select terms" at bounding box center [574, 311] width 270 height 17
click at [507, 464] on p "Current" at bounding box center [576, 470] width 256 height 13
click at [710, 338] on icon "button" at bounding box center [717, 342] width 14 height 15
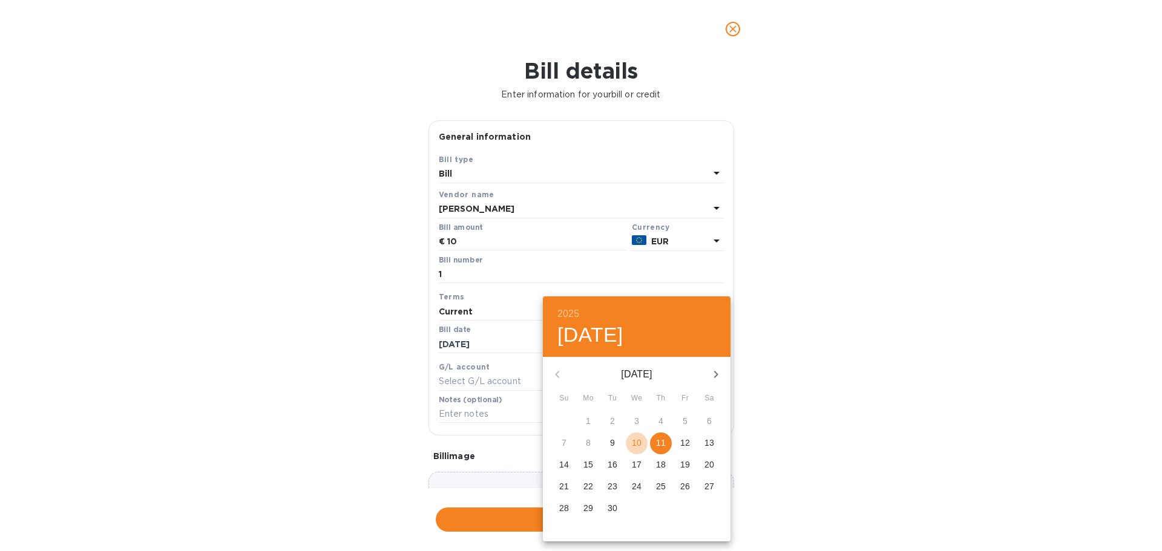
click at [639, 440] on p "10" at bounding box center [637, 443] width 10 height 12
type input "09/10/2025"
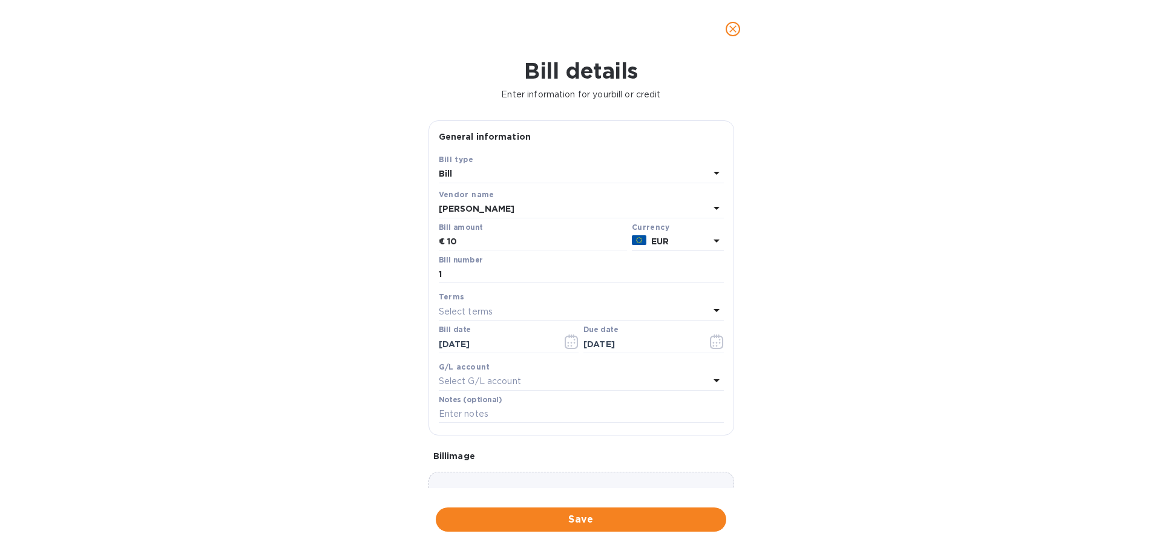
scroll to position [85, 0]
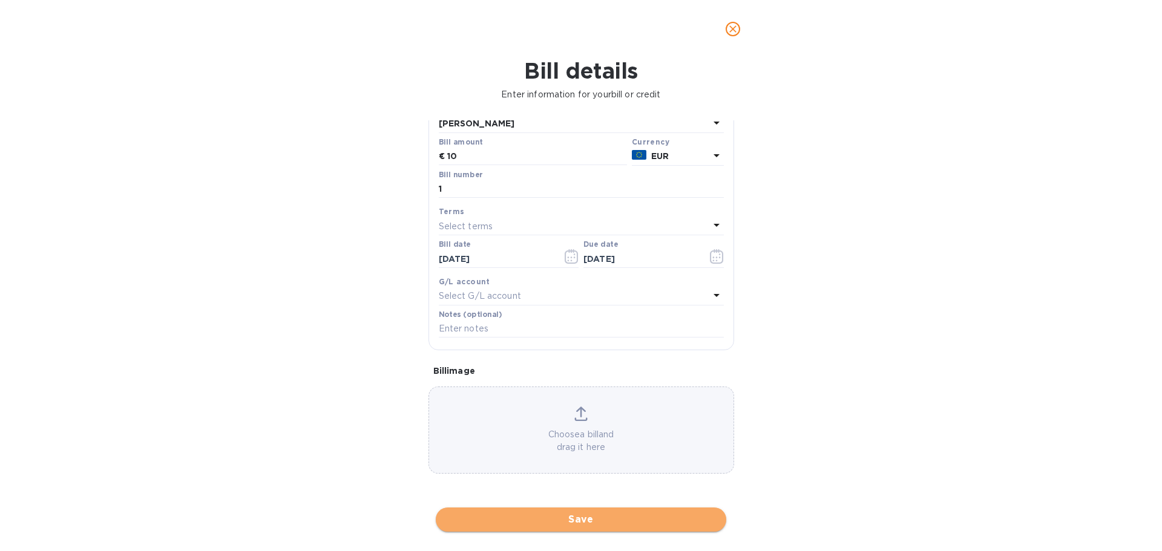
click at [582, 525] on span "Save" at bounding box center [580, 519] width 271 height 15
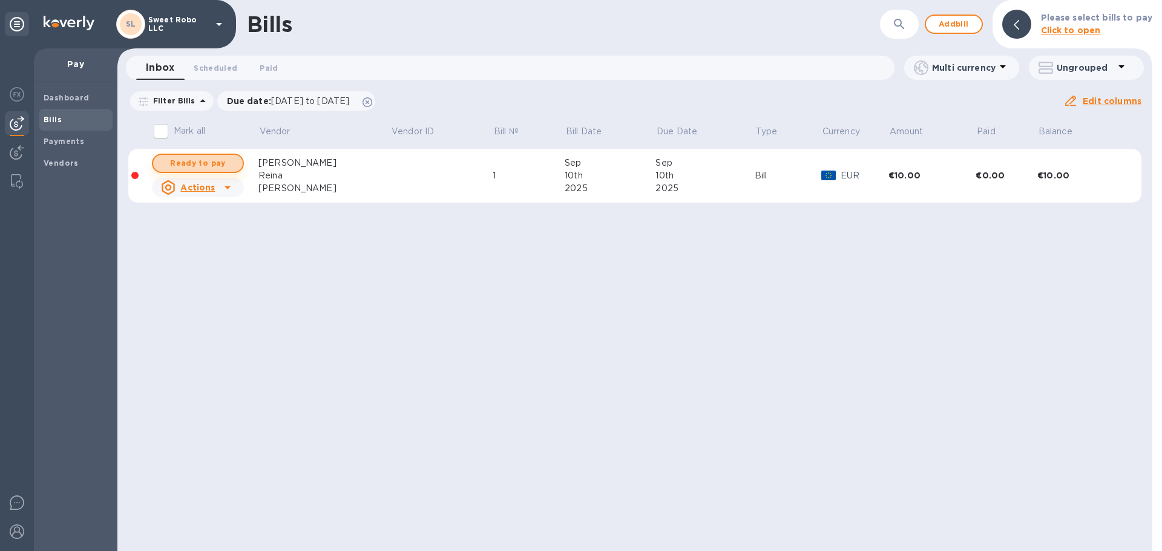
click at [218, 162] on span "Ready to pay" at bounding box center [198, 163] width 70 height 15
checkbox input "true"
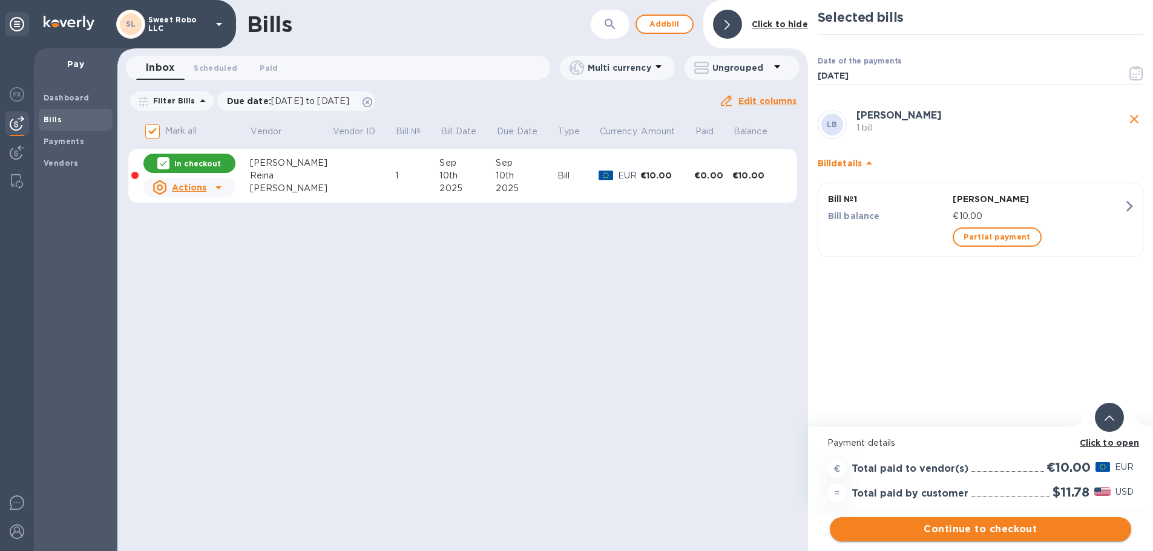
click at [996, 526] on span "Continue to checkout" at bounding box center [980, 529] width 282 height 15
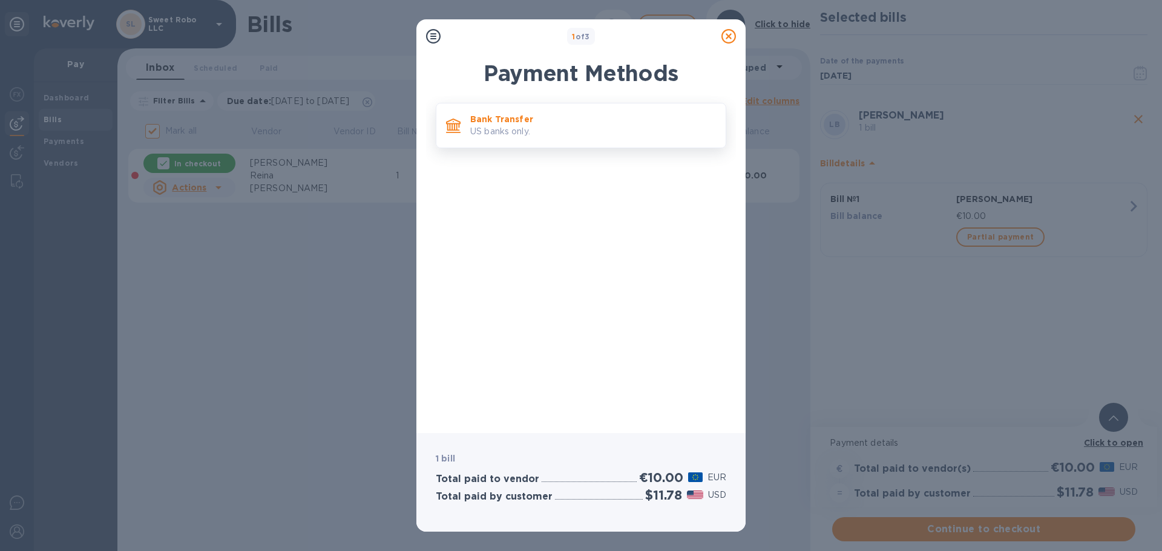
click at [567, 126] on p "US banks only." at bounding box center [593, 131] width 246 height 13
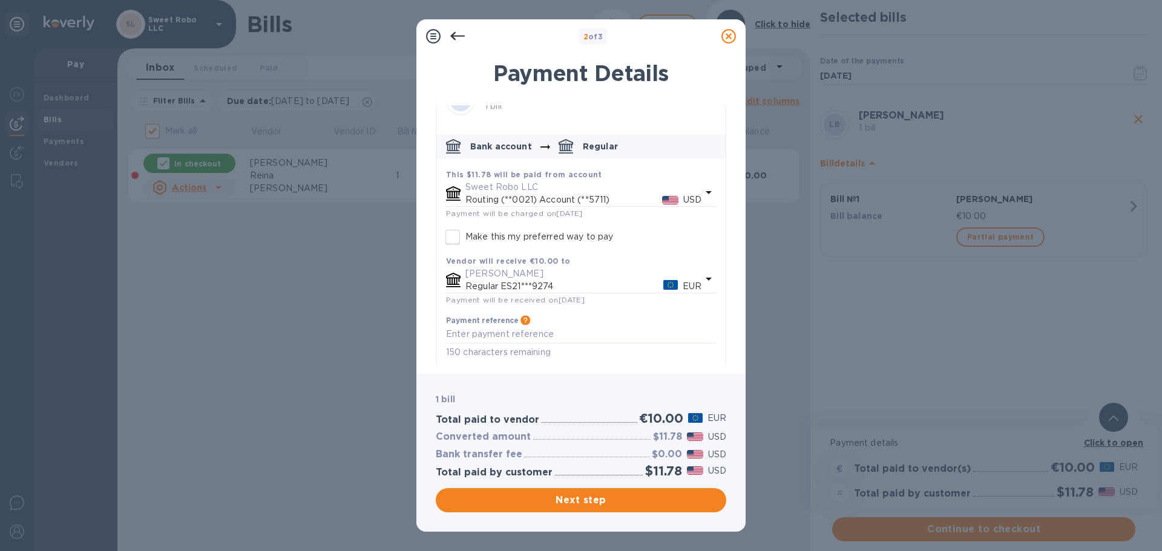
scroll to position [35, 0]
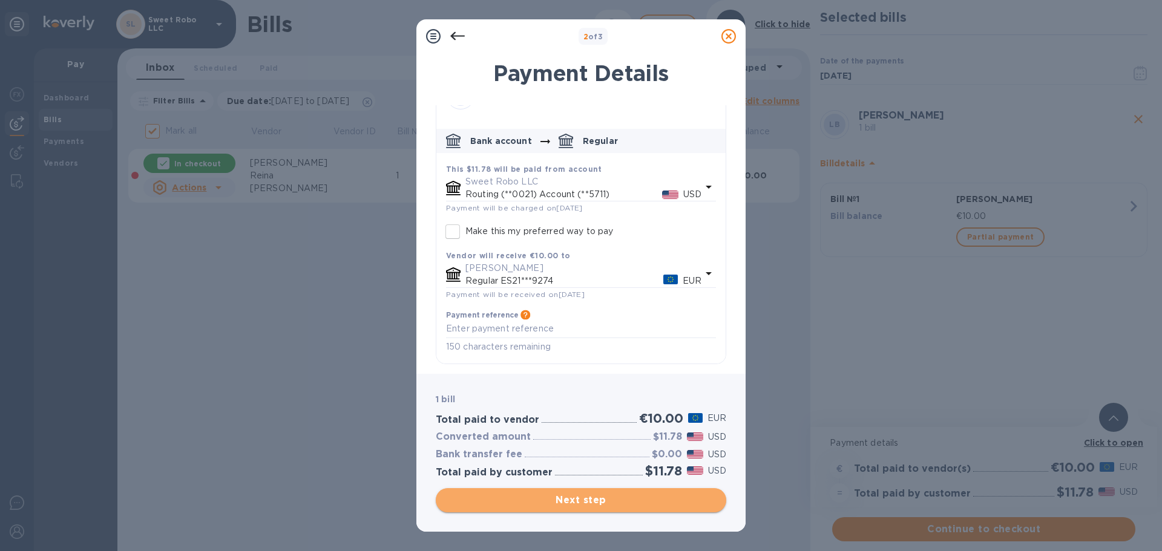
click at [598, 502] on span "Next step" at bounding box center [580, 500] width 271 height 15
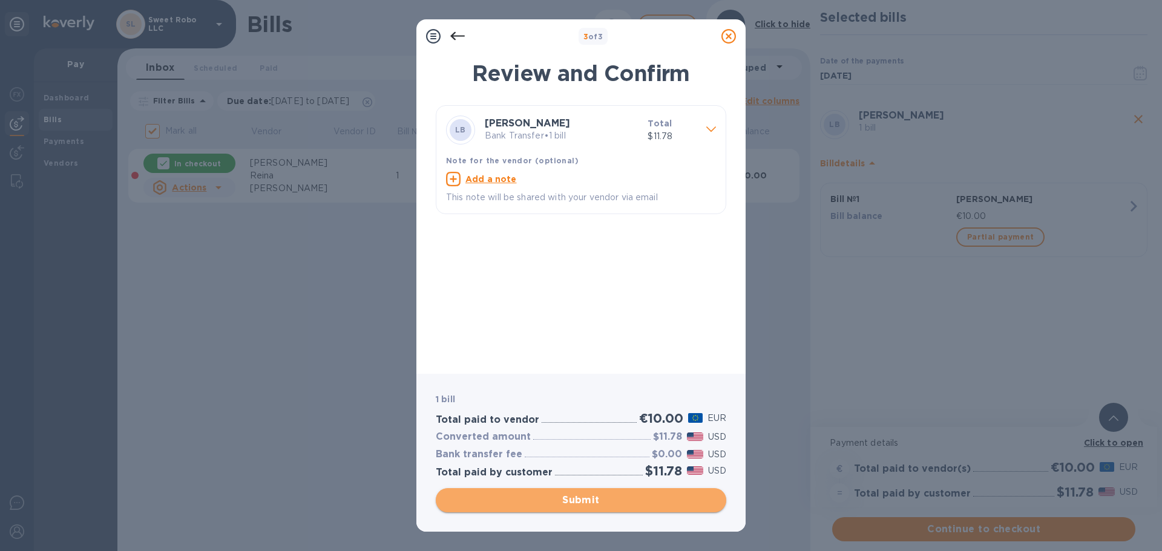
click at [598, 502] on span "Submit" at bounding box center [580, 500] width 271 height 15
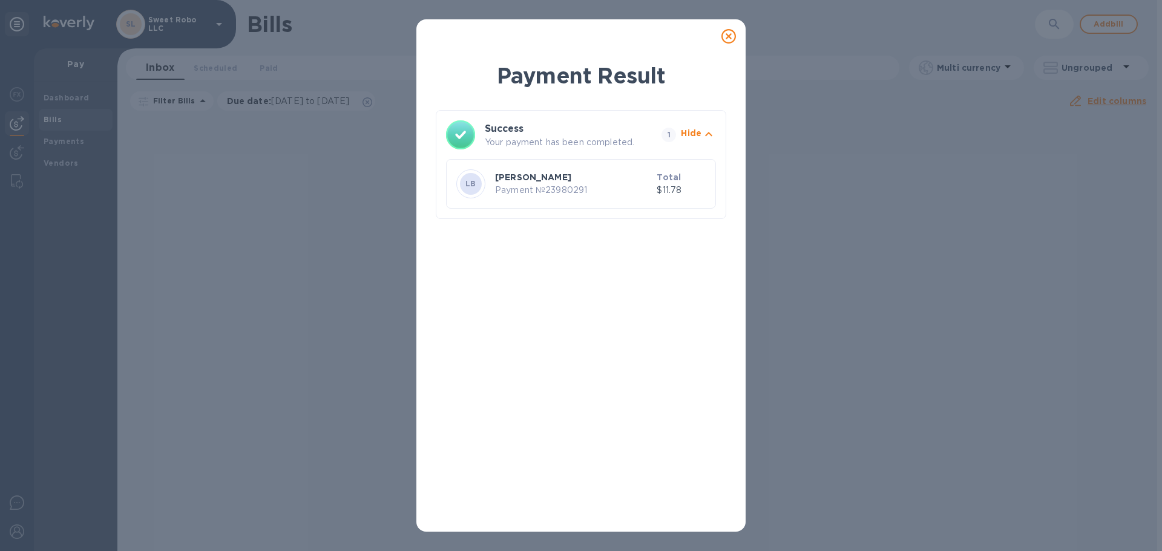
click at [725, 35] on icon at bounding box center [728, 36] width 15 height 15
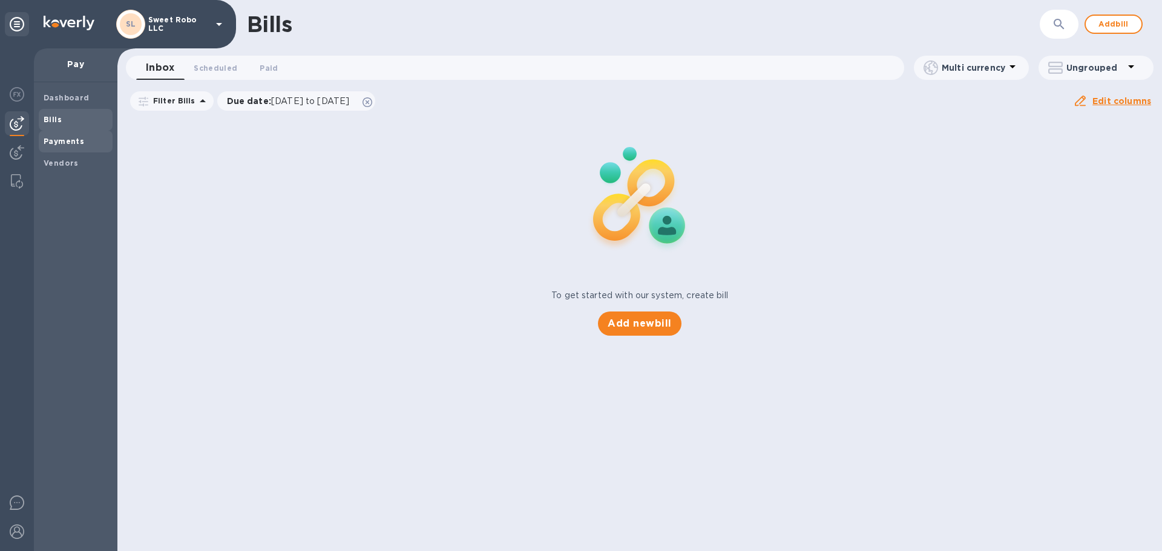
click at [61, 139] on b "Payments" at bounding box center [64, 141] width 41 height 9
